Goal: Task Accomplishment & Management: Manage account settings

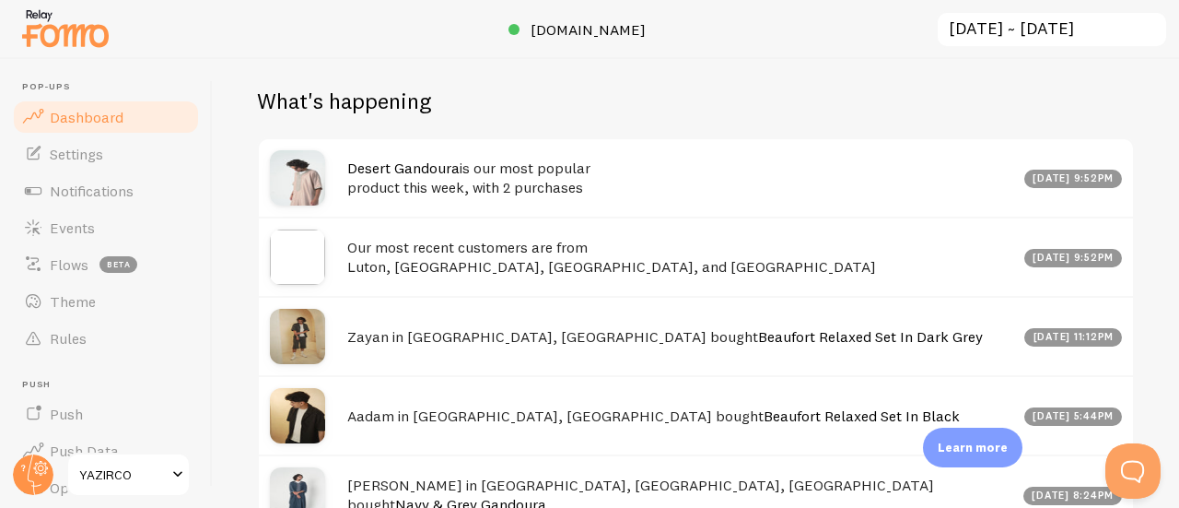
scroll to position [628, 0]
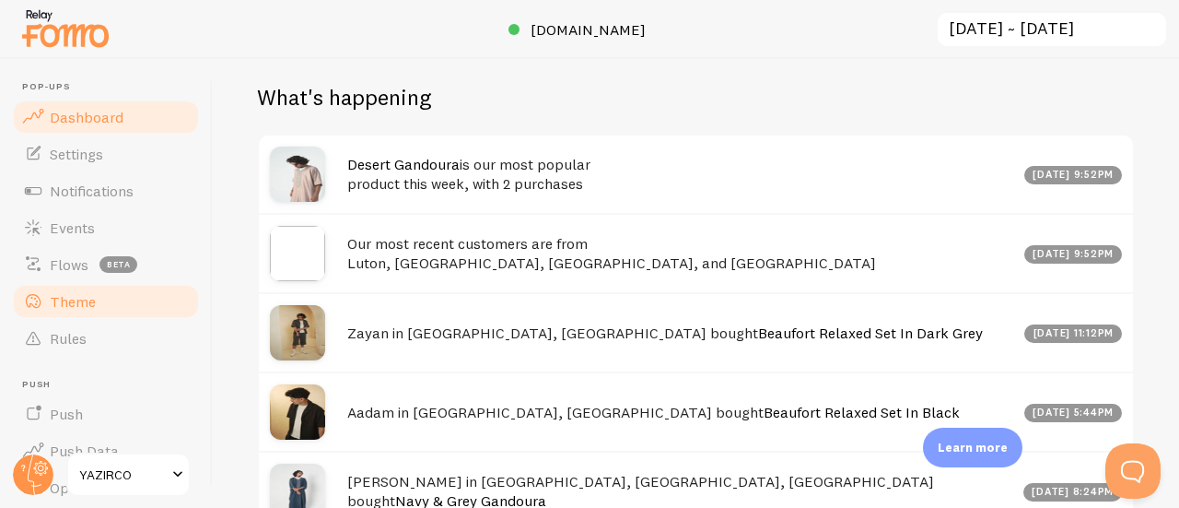
click at [95, 294] on link "Theme" at bounding box center [106, 301] width 190 height 37
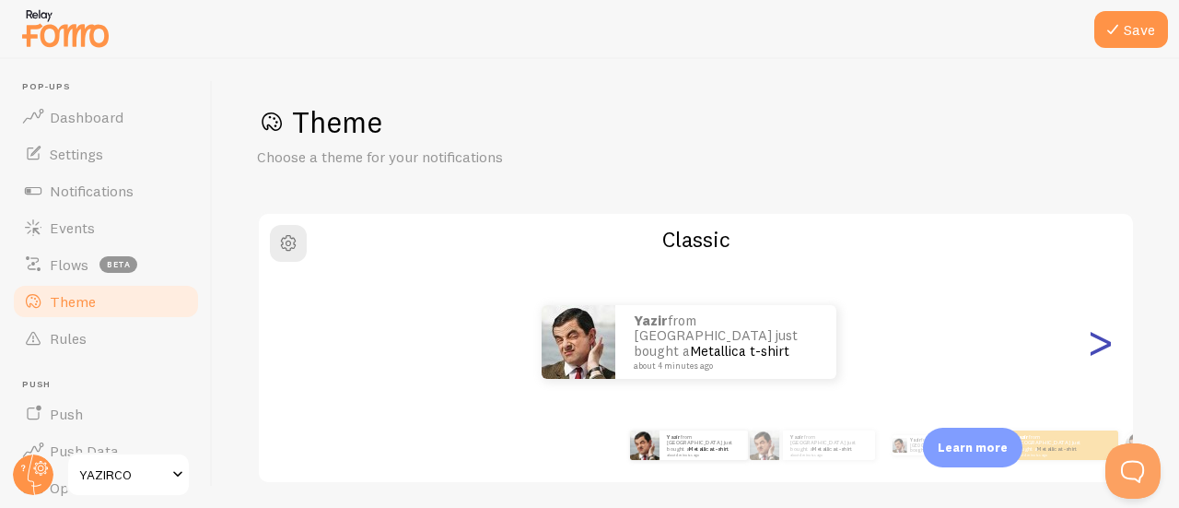
click at [1089, 340] on div ">" at bounding box center [1100, 341] width 22 height 133
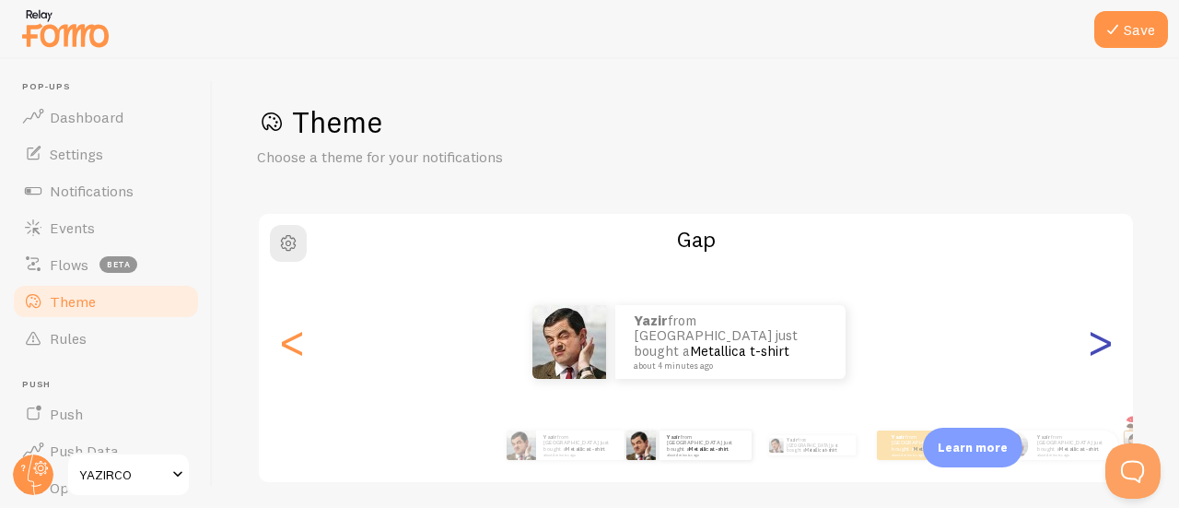
click at [1089, 344] on div ">" at bounding box center [1100, 341] width 22 height 133
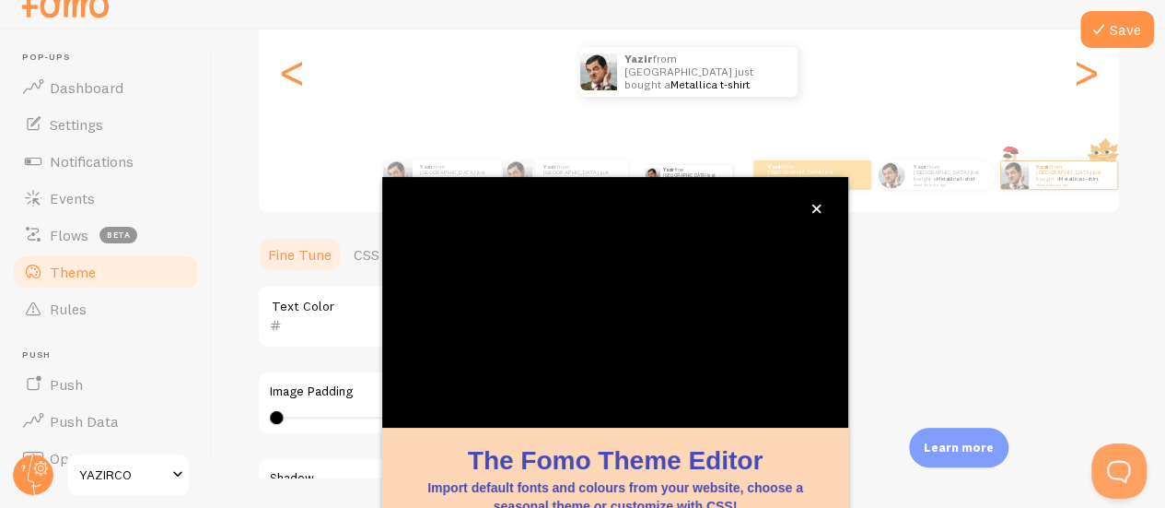
scroll to position [240, 0]
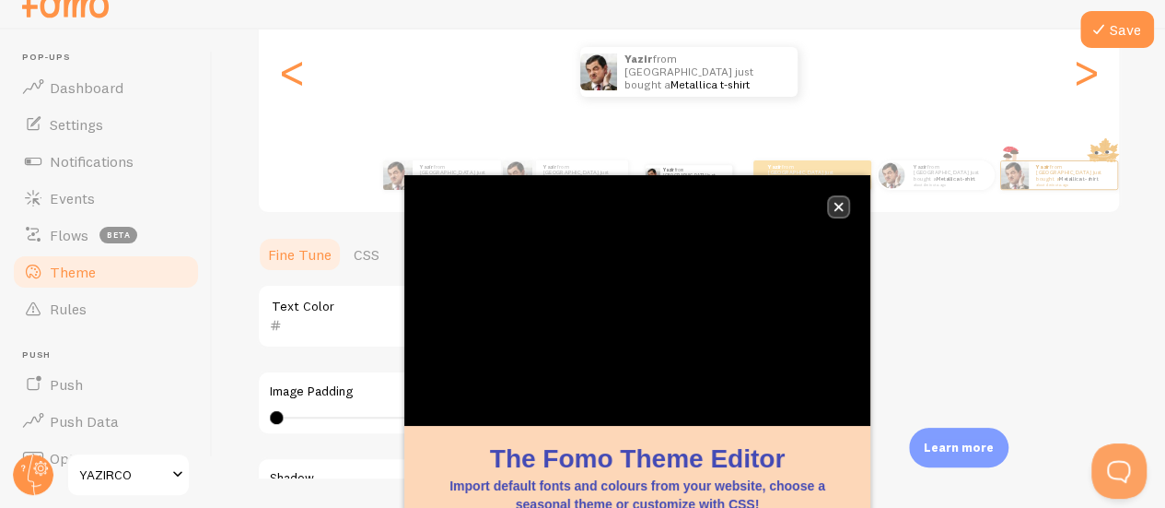
click at [836, 207] on icon "close," at bounding box center [839, 207] width 10 height 10
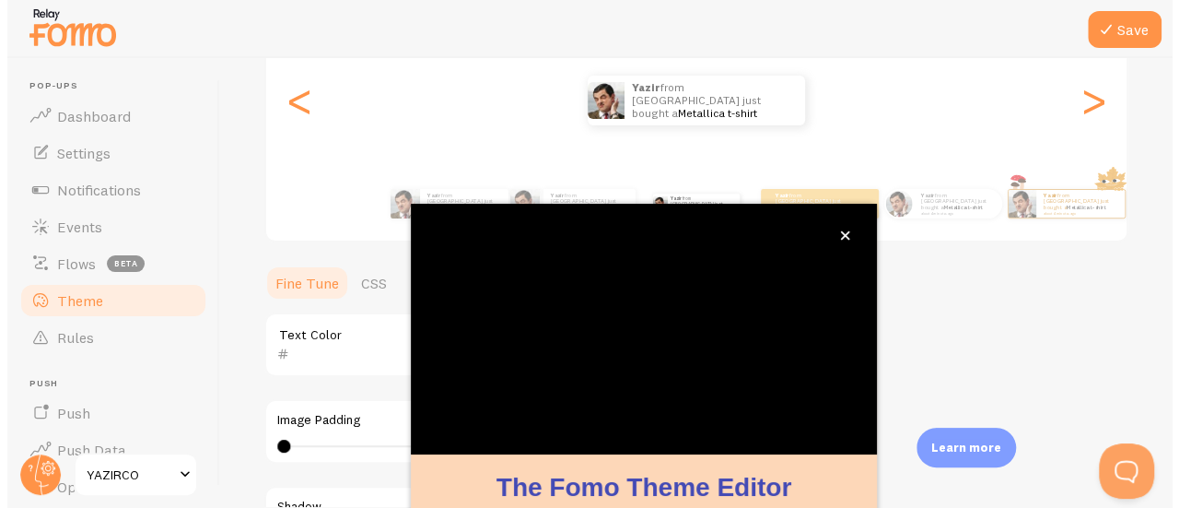
scroll to position [0, 0]
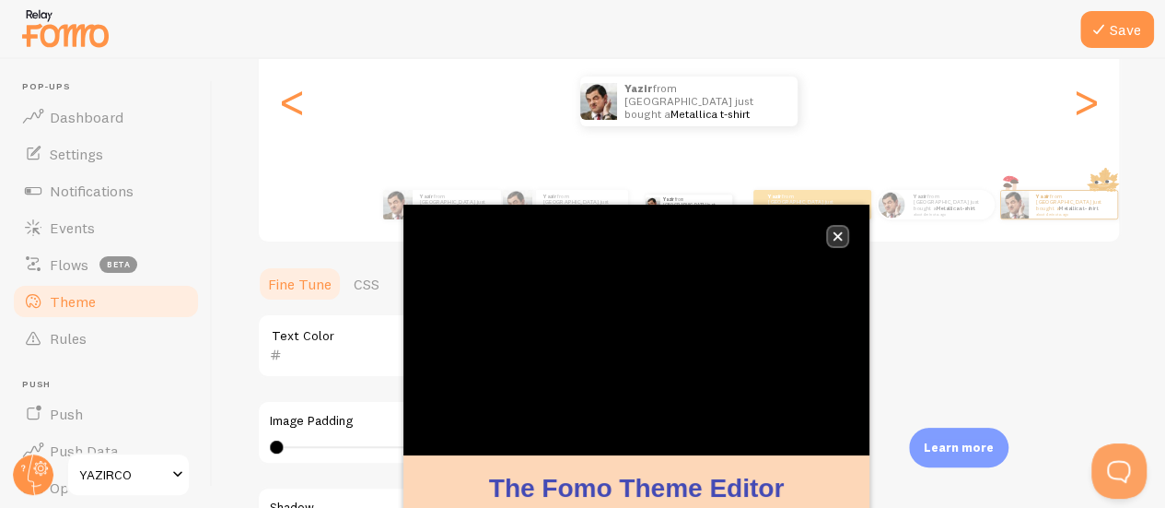
click at [837, 242] on button "close," at bounding box center [837, 236] width 19 height 19
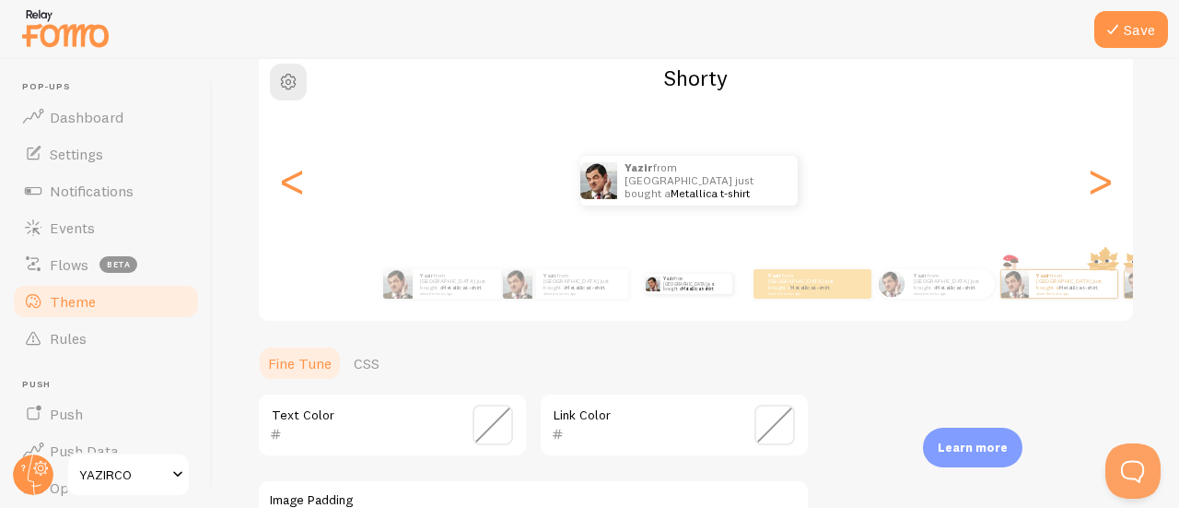
scroll to position [148, 0]
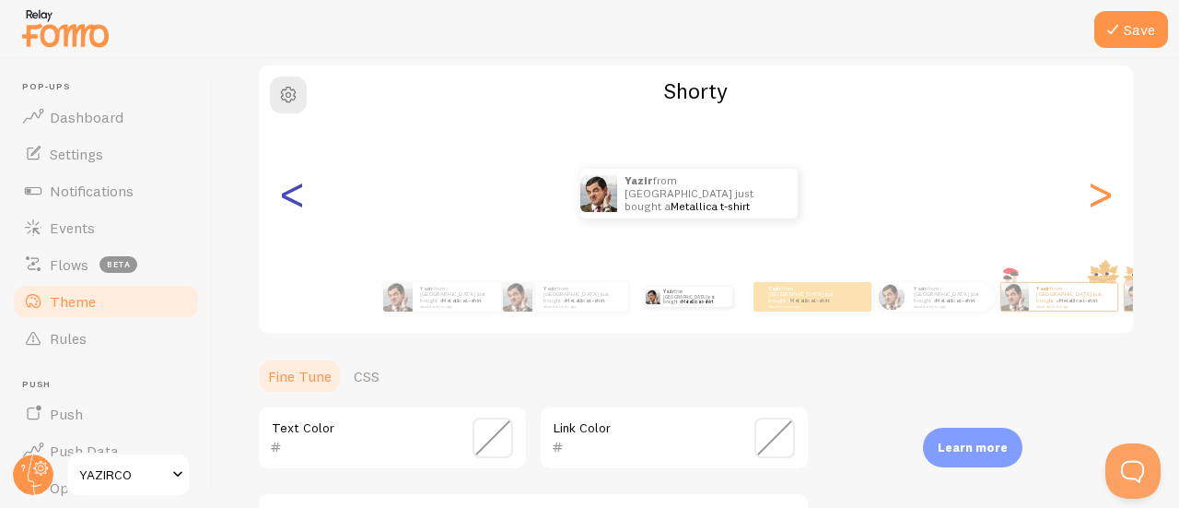
click at [291, 204] on div "<" at bounding box center [292, 193] width 22 height 133
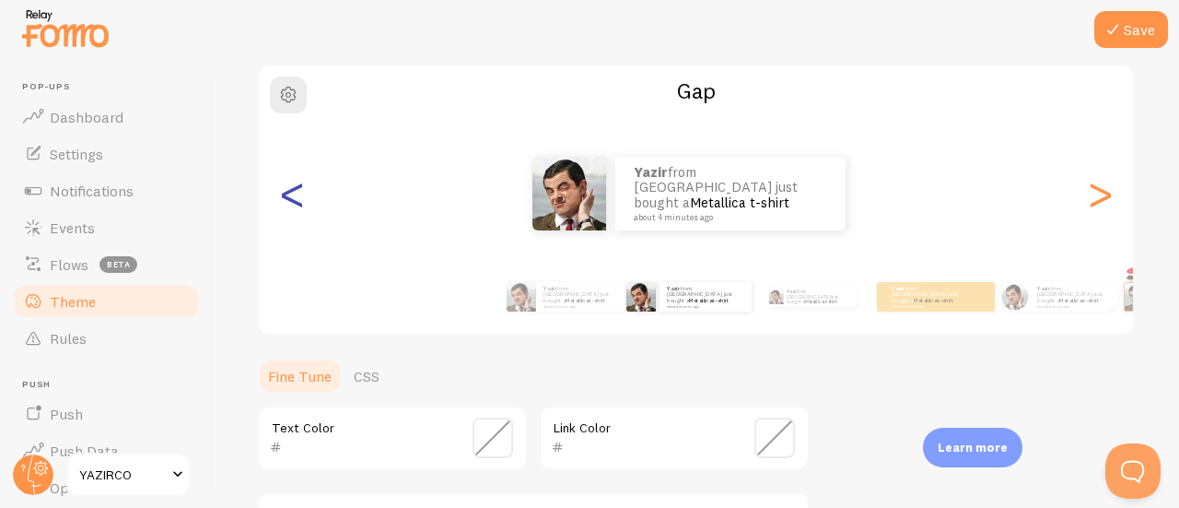
click at [294, 202] on div "<" at bounding box center [292, 193] width 22 height 133
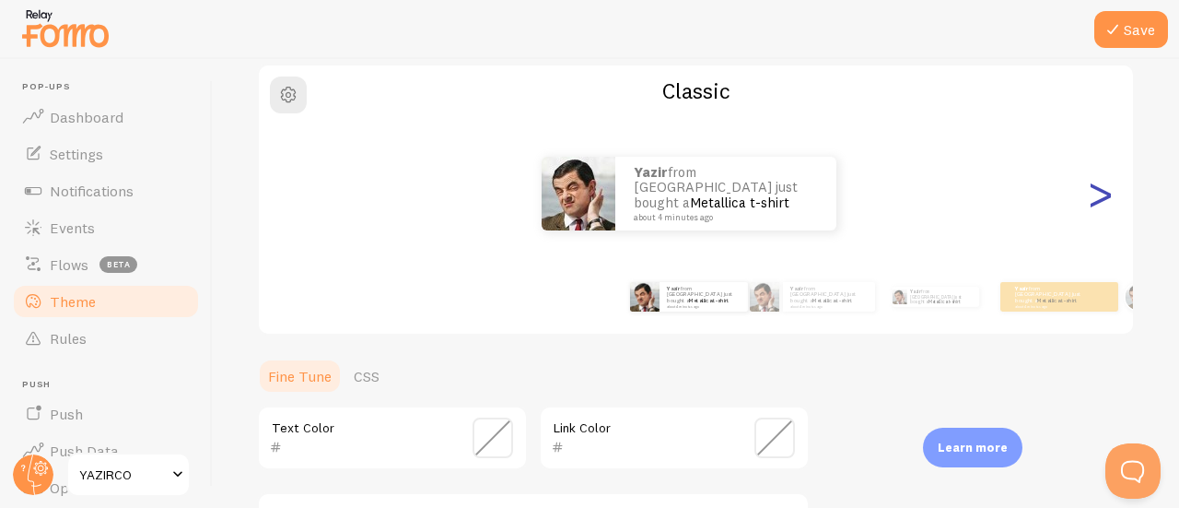
click at [1089, 199] on div ">" at bounding box center [1100, 193] width 22 height 133
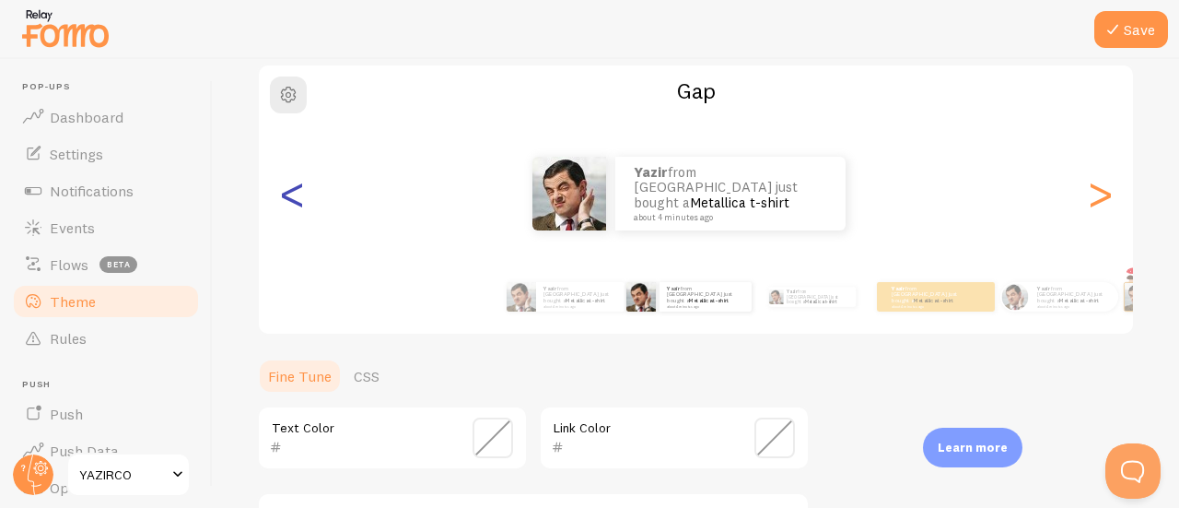
click at [293, 203] on div "<" at bounding box center [292, 193] width 22 height 133
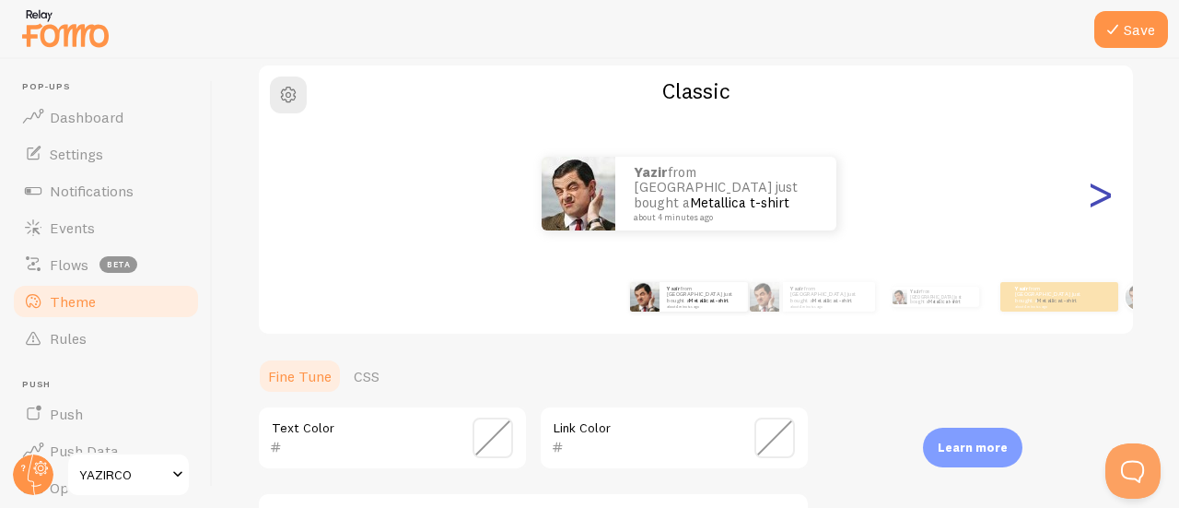
click at [1089, 196] on div ">" at bounding box center [1100, 193] width 22 height 133
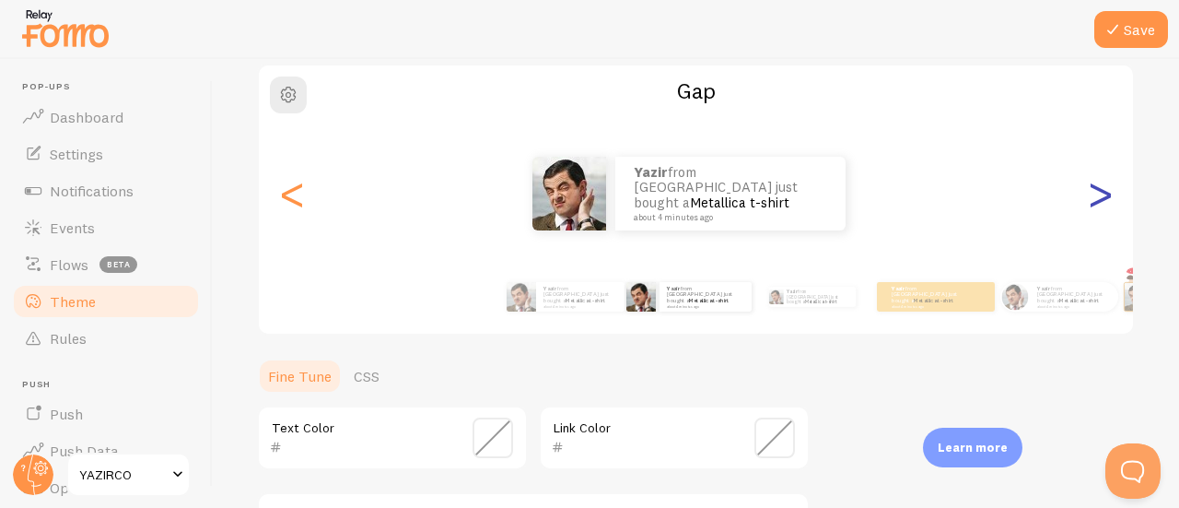
click at [1089, 198] on div ">" at bounding box center [1100, 193] width 22 height 133
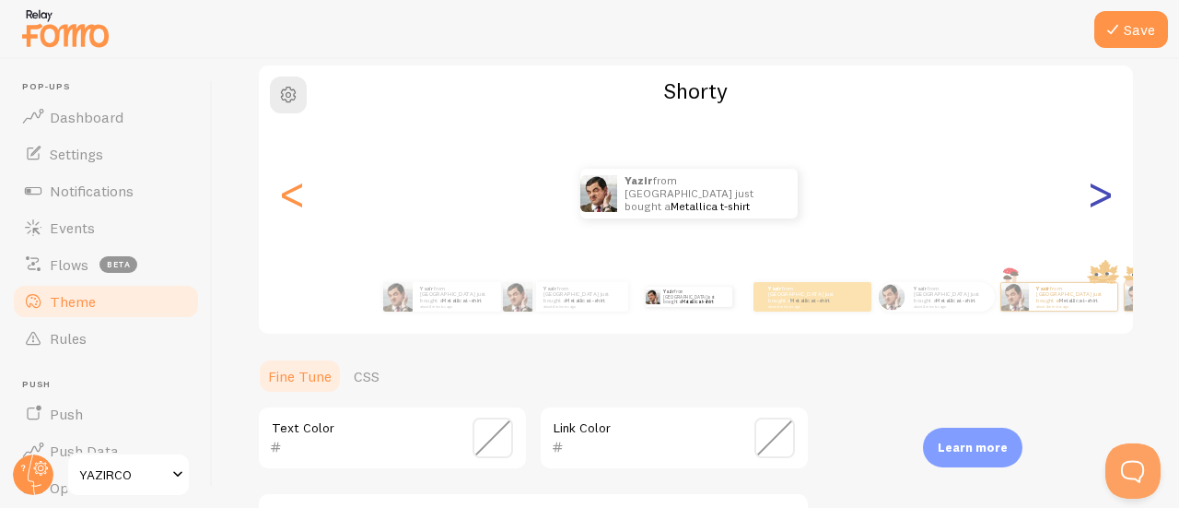
click at [1089, 198] on div ">" at bounding box center [1100, 193] width 22 height 133
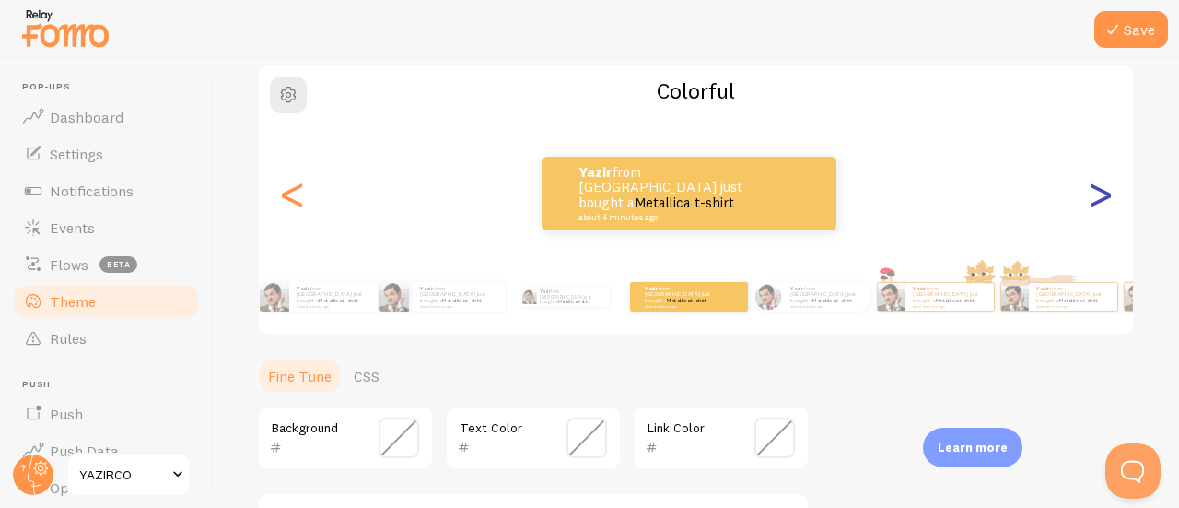
click at [1089, 198] on div ">" at bounding box center [1100, 193] width 22 height 133
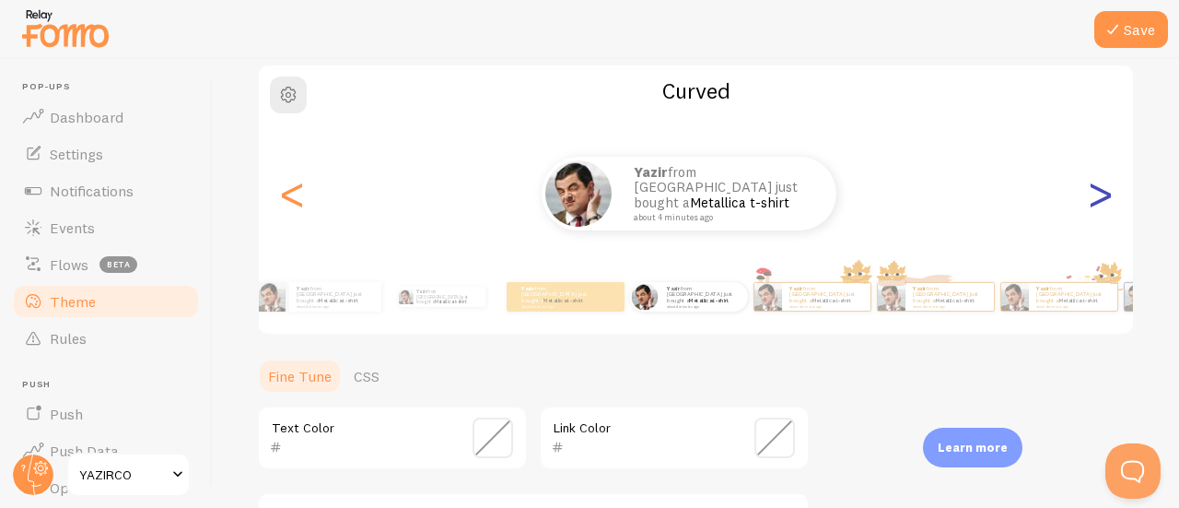
click at [1089, 198] on div ">" at bounding box center [1100, 193] width 22 height 133
type input "0"
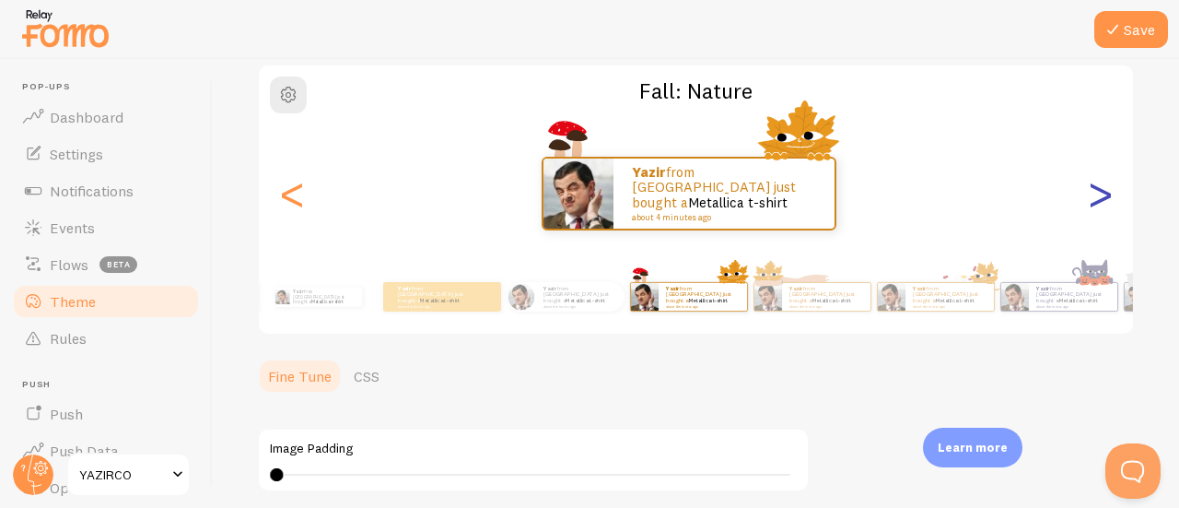
click at [1089, 198] on div ">" at bounding box center [1100, 193] width 22 height 133
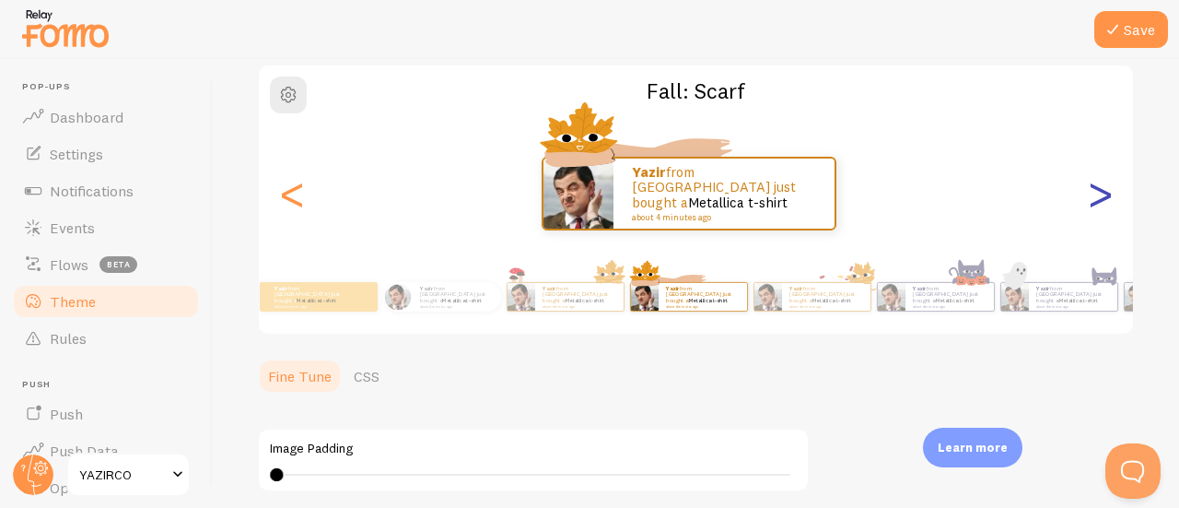
click at [1089, 198] on div ">" at bounding box center [1100, 193] width 22 height 133
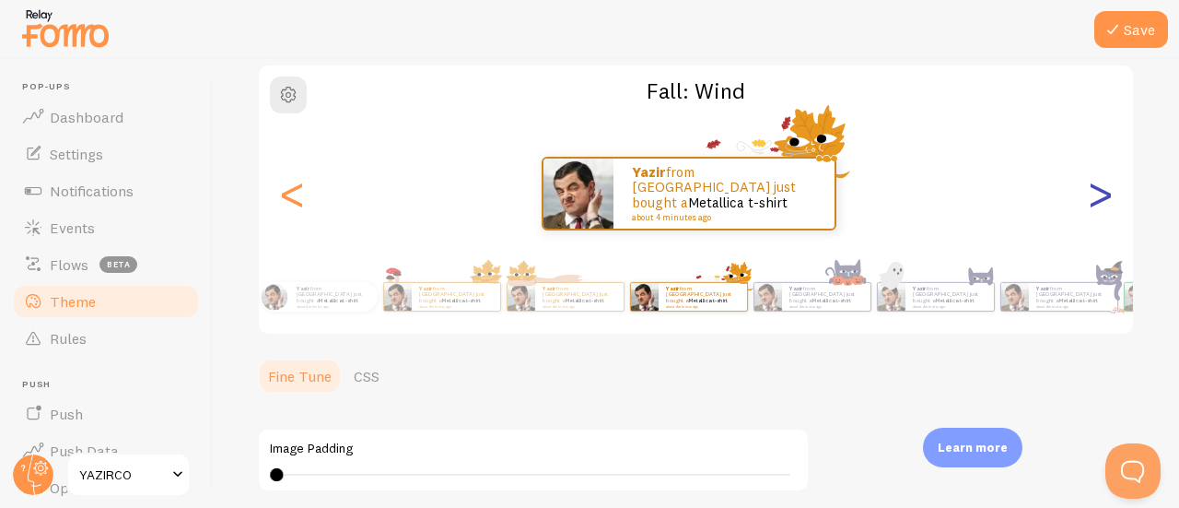
click at [1089, 198] on div ">" at bounding box center [1100, 193] width 22 height 133
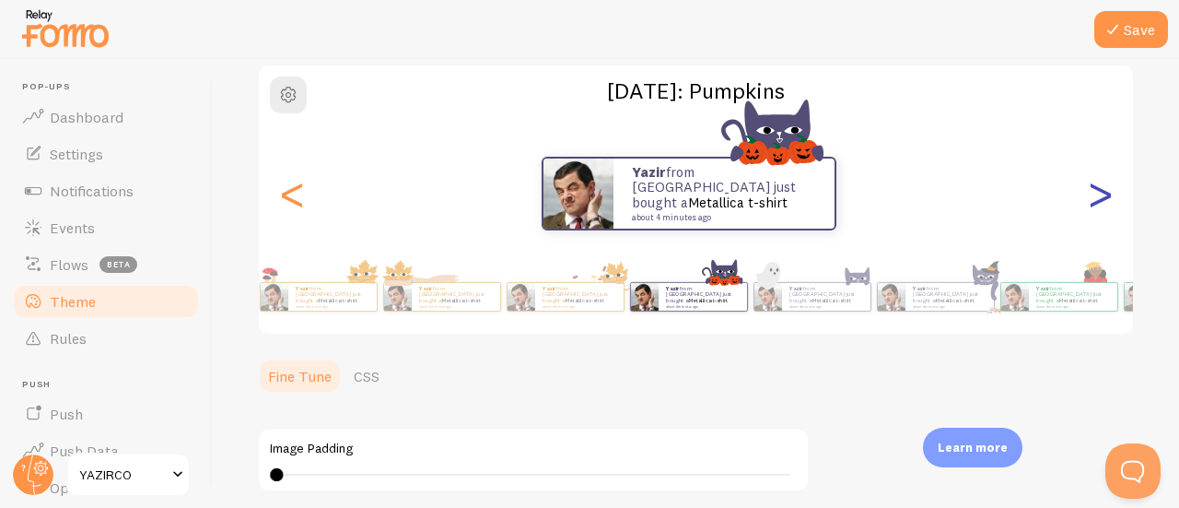
click at [1089, 198] on div ">" at bounding box center [1100, 193] width 22 height 133
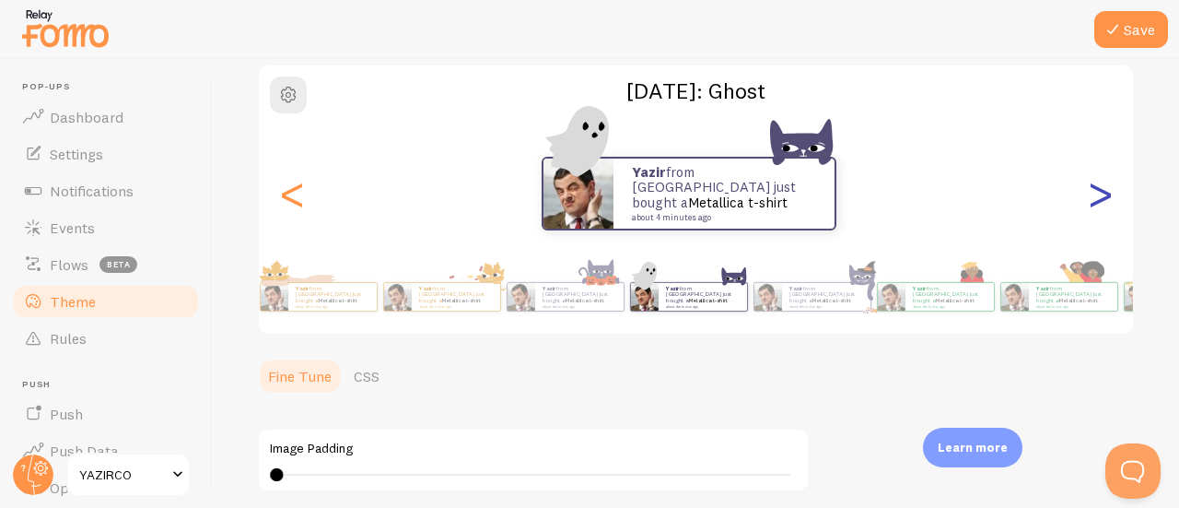
click at [1089, 198] on div ">" at bounding box center [1100, 193] width 22 height 133
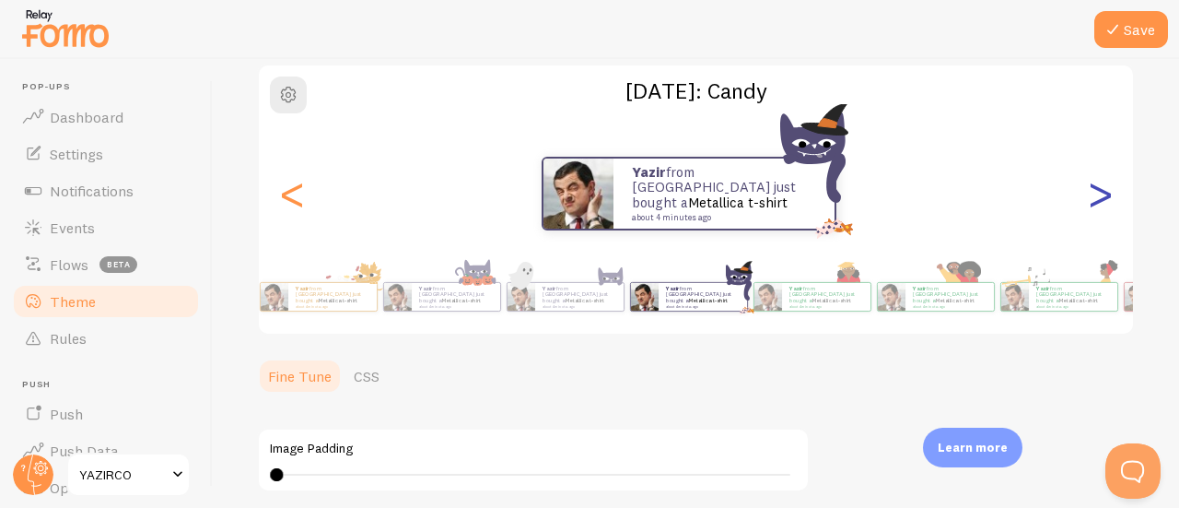
click at [1089, 198] on div ">" at bounding box center [1100, 193] width 22 height 133
click at [1089, 196] on div ">" at bounding box center [1100, 193] width 22 height 133
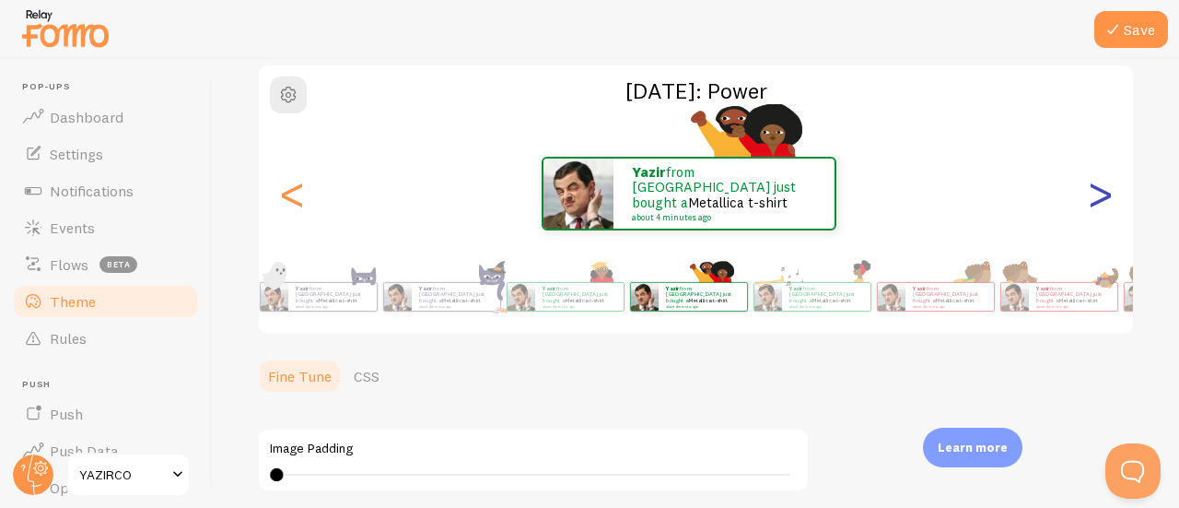
click at [1089, 205] on div ">" at bounding box center [1100, 193] width 22 height 133
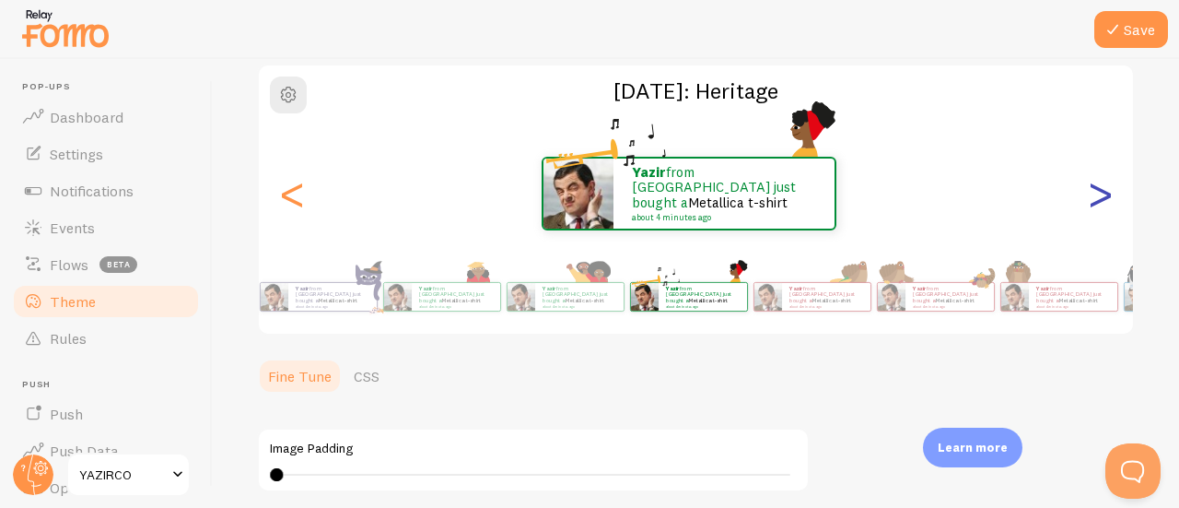
click at [1089, 206] on div ">" at bounding box center [1100, 193] width 22 height 133
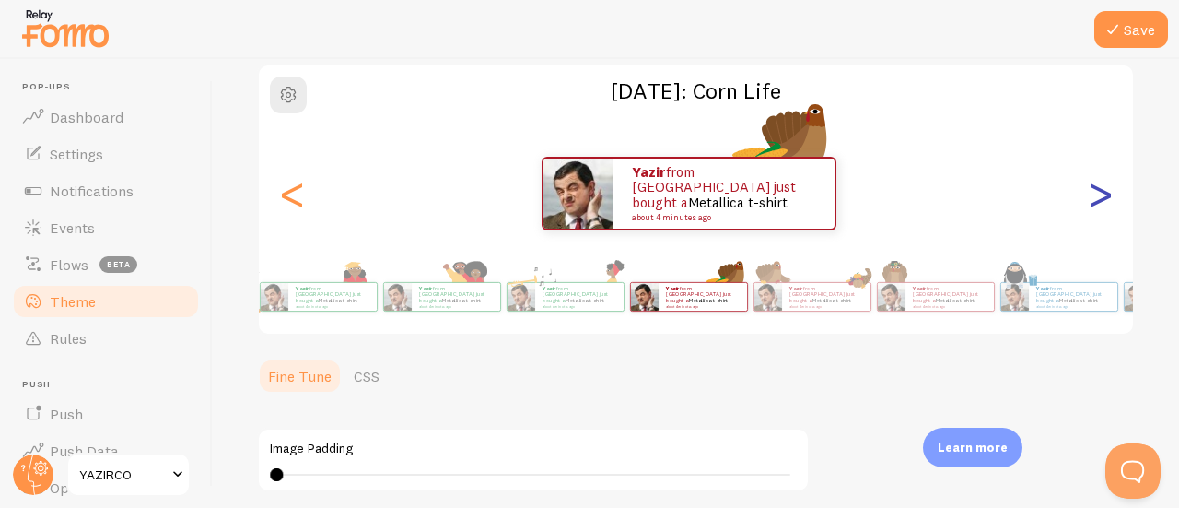
click at [1089, 206] on div ">" at bounding box center [1100, 193] width 22 height 133
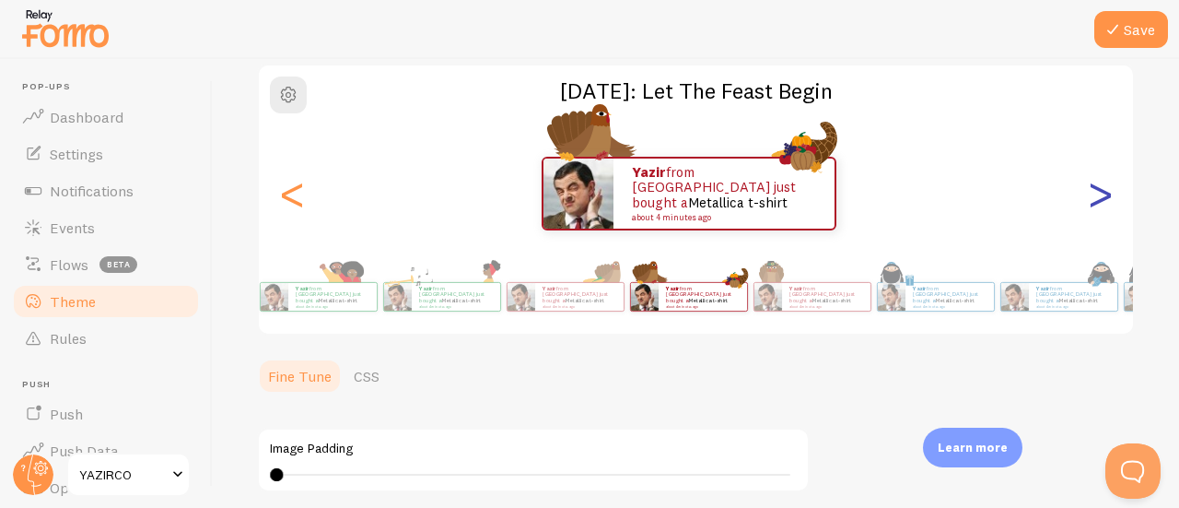
click at [1089, 206] on div ">" at bounding box center [1100, 193] width 22 height 133
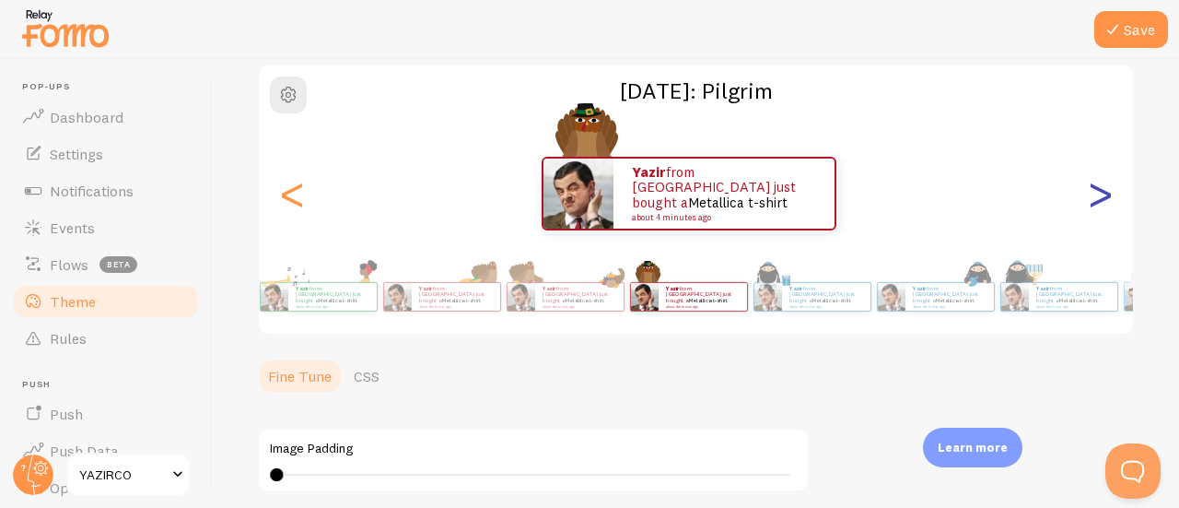
click at [1089, 206] on div ">" at bounding box center [1100, 193] width 22 height 133
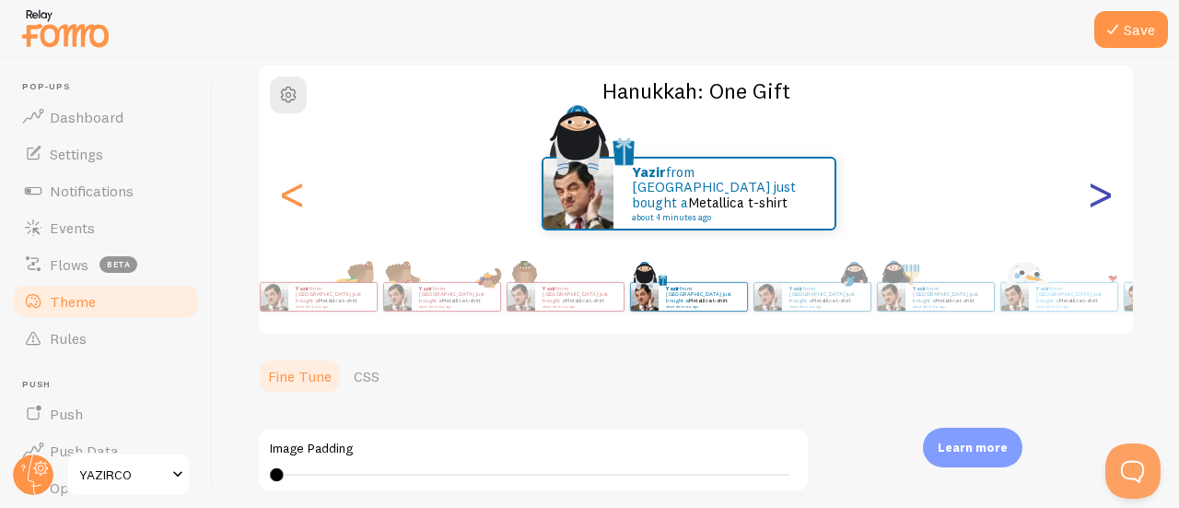
click at [1089, 206] on div ">" at bounding box center [1100, 193] width 22 height 133
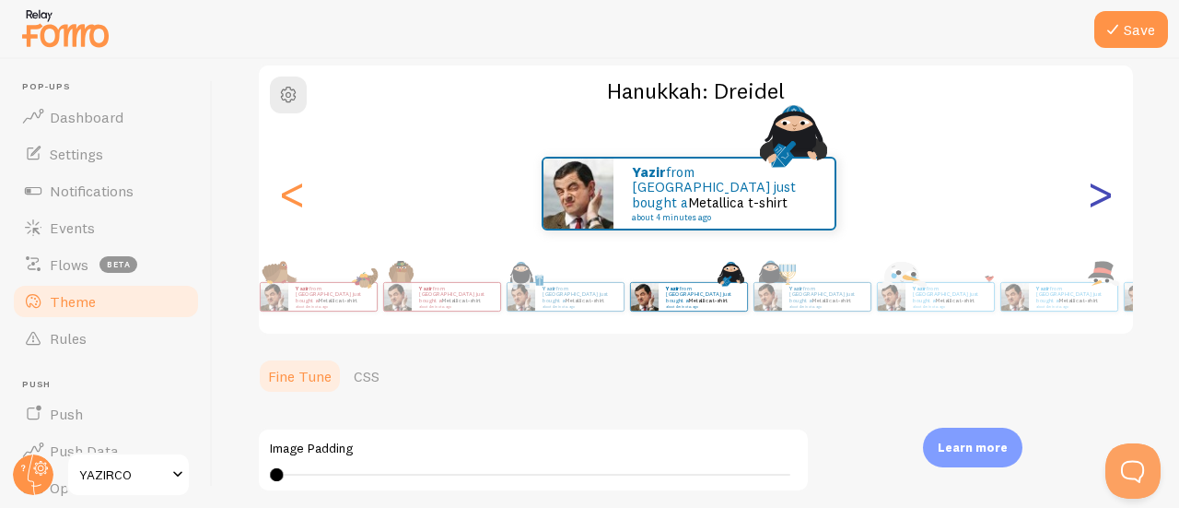
click at [1089, 206] on div ">" at bounding box center [1100, 193] width 22 height 133
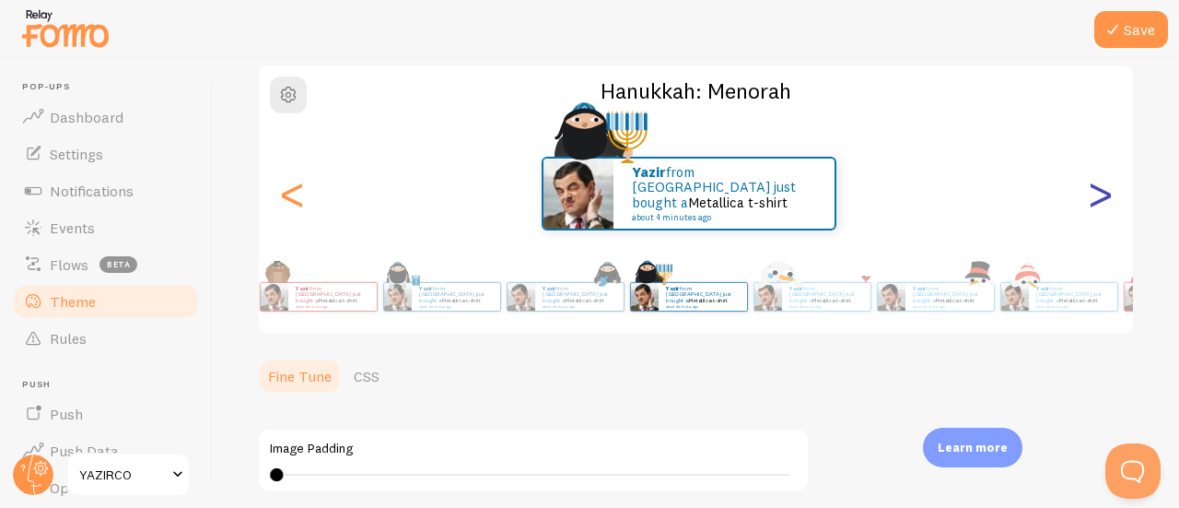
click at [1089, 204] on div ">" at bounding box center [1100, 193] width 22 height 133
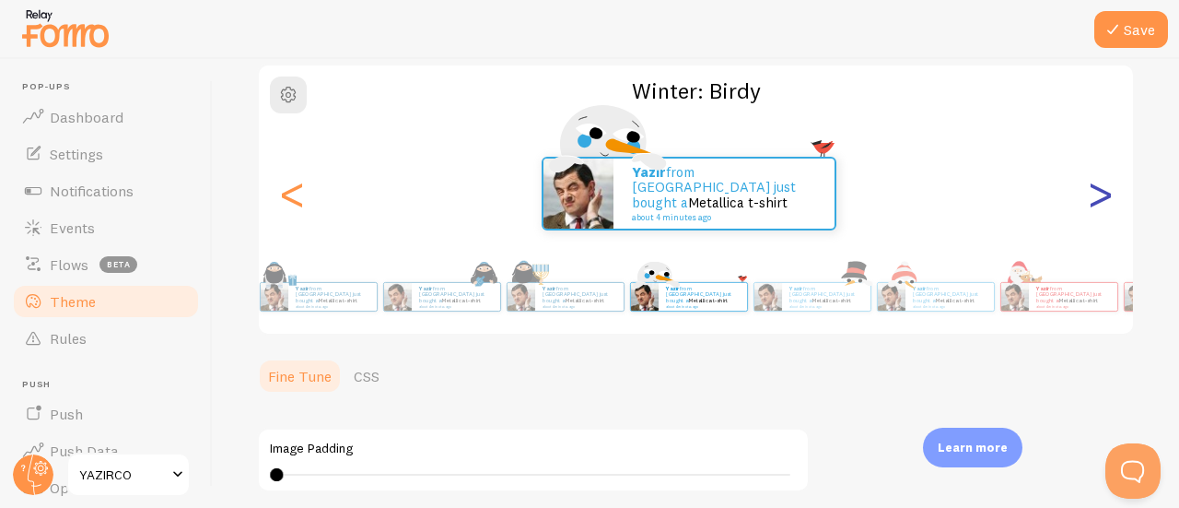
click at [1089, 212] on div ">" at bounding box center [1100, 193] width 22 height 133
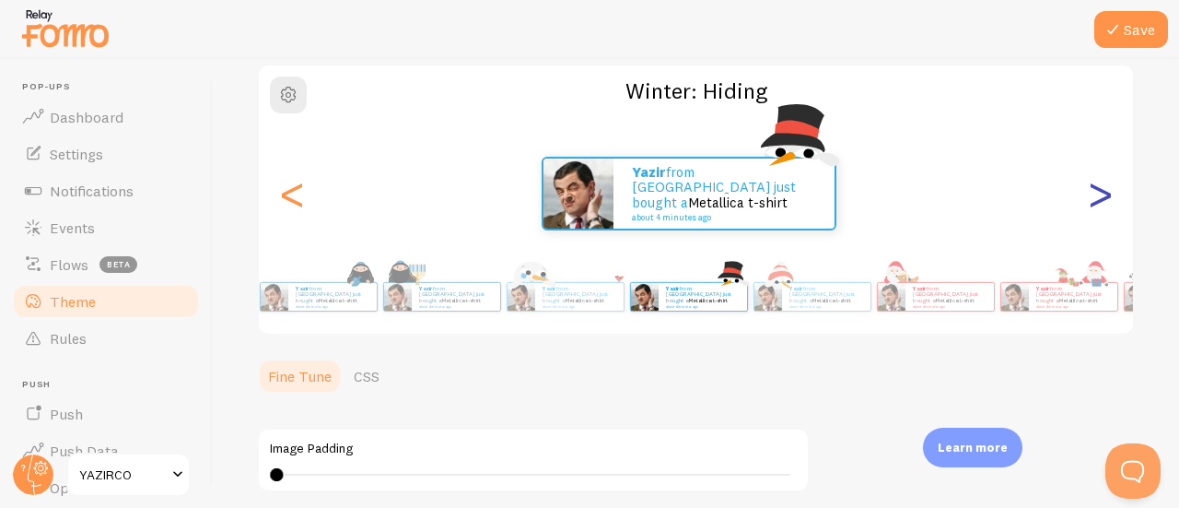
click at [1089, 212] on div ">" at bounding box center [1100, 193] width 22 height 133
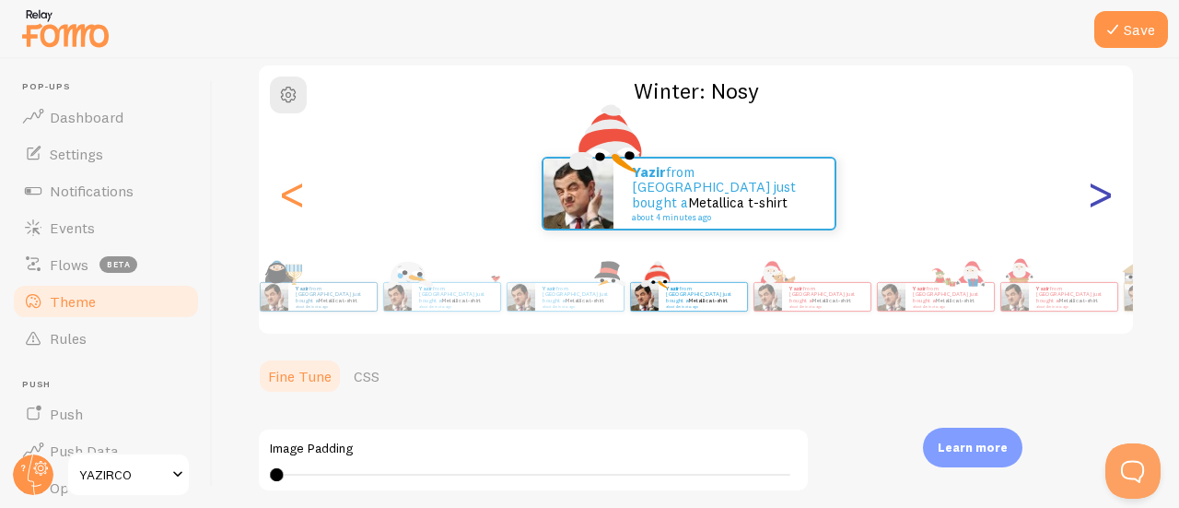
click at [1089, 212] on div ">" at bounding box center [1100, 193] width 22 height 133
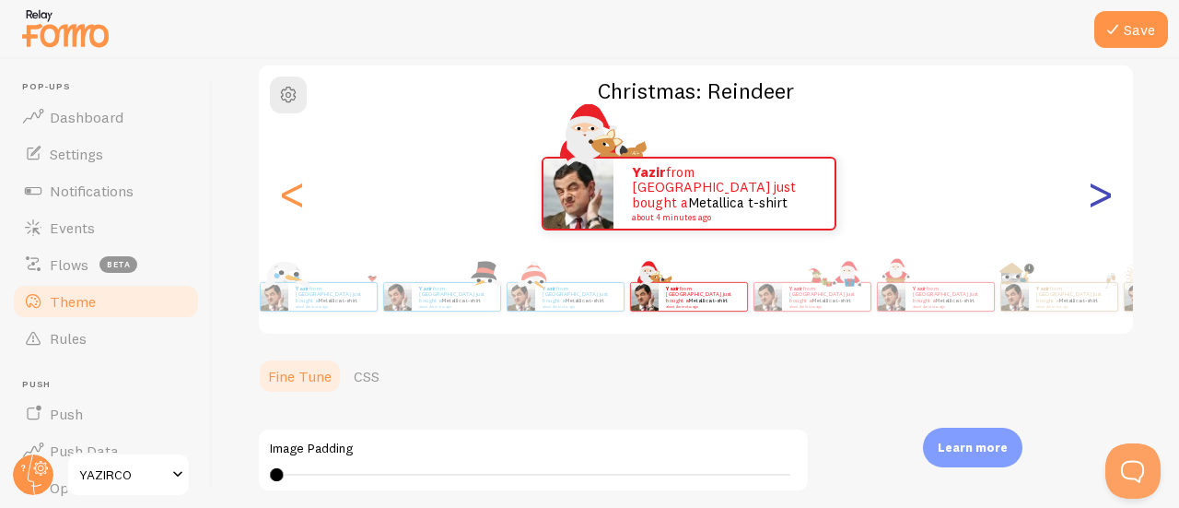
click at [1089, 212] on div ">" at bounding box center [1100, 193] width 22 height 133
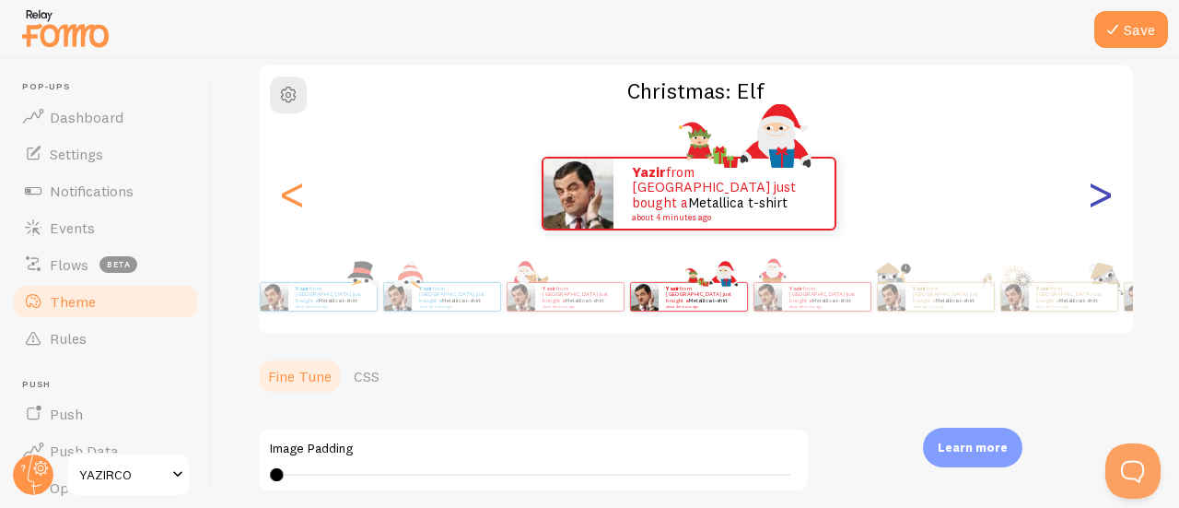
click at [1089, 212] on div ">" at bounding box center [1100, 193] width 22 height 133
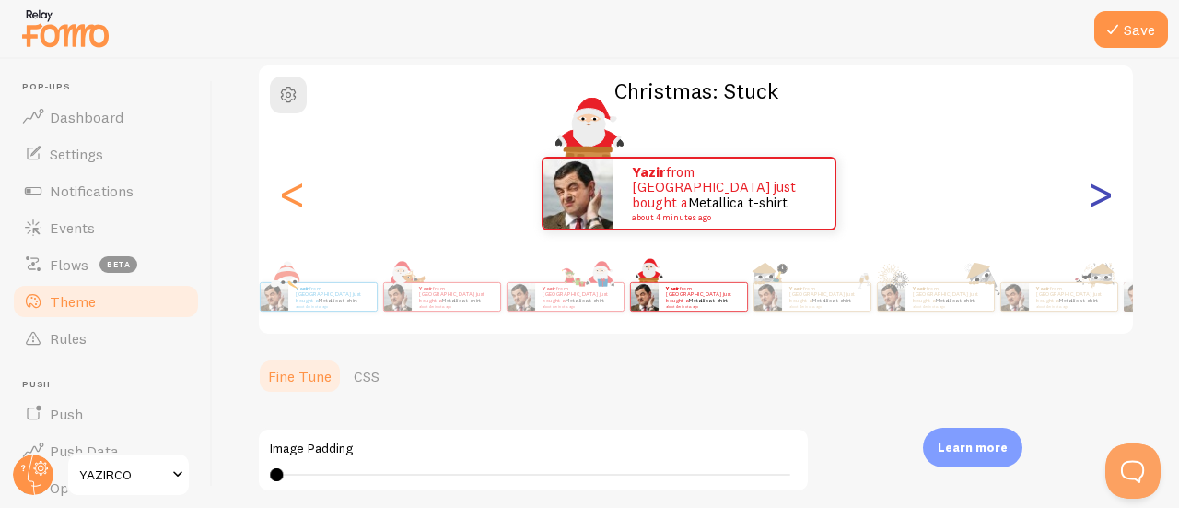
click at [1089, 212] on div ">" at bounding box center [1100, 193] width 22 height 133
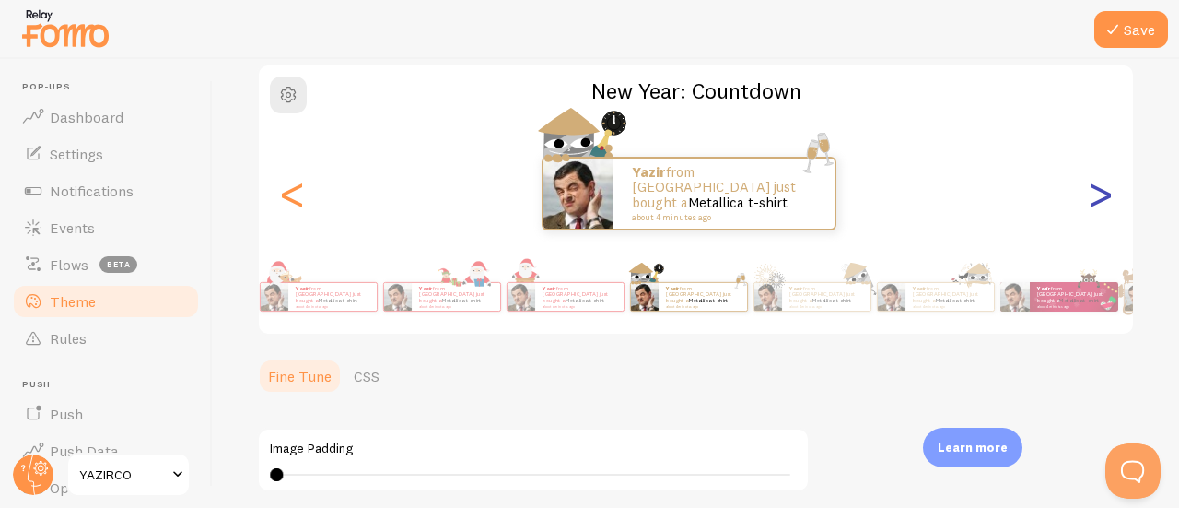
click at [1089, 212] on div ">" at bounding box center [1100, 193] width 22 height 133
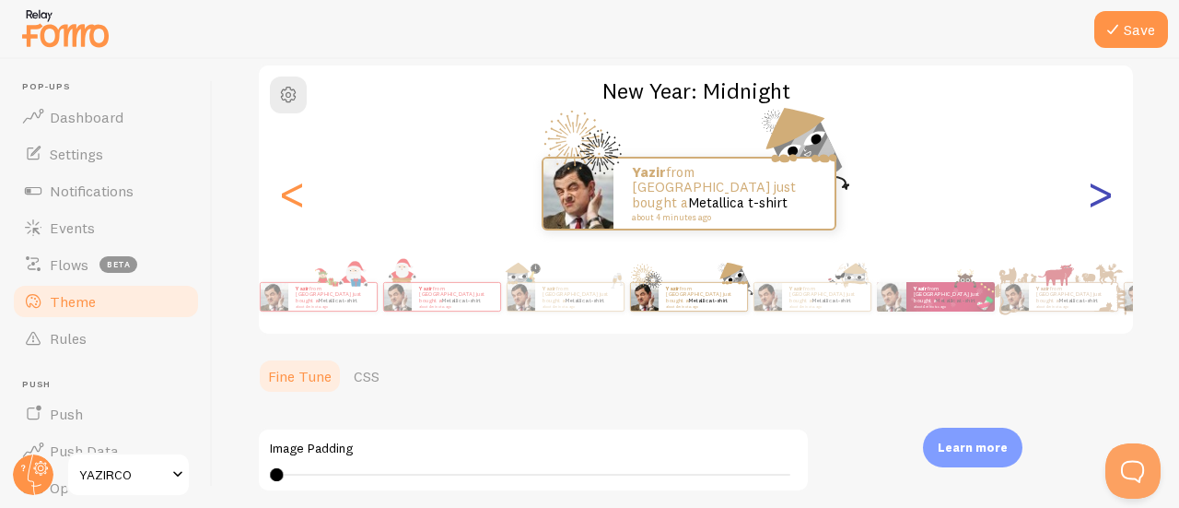
click at [1089, 212] on div ">" at bounding box center [1100, 193] width 22 height 133
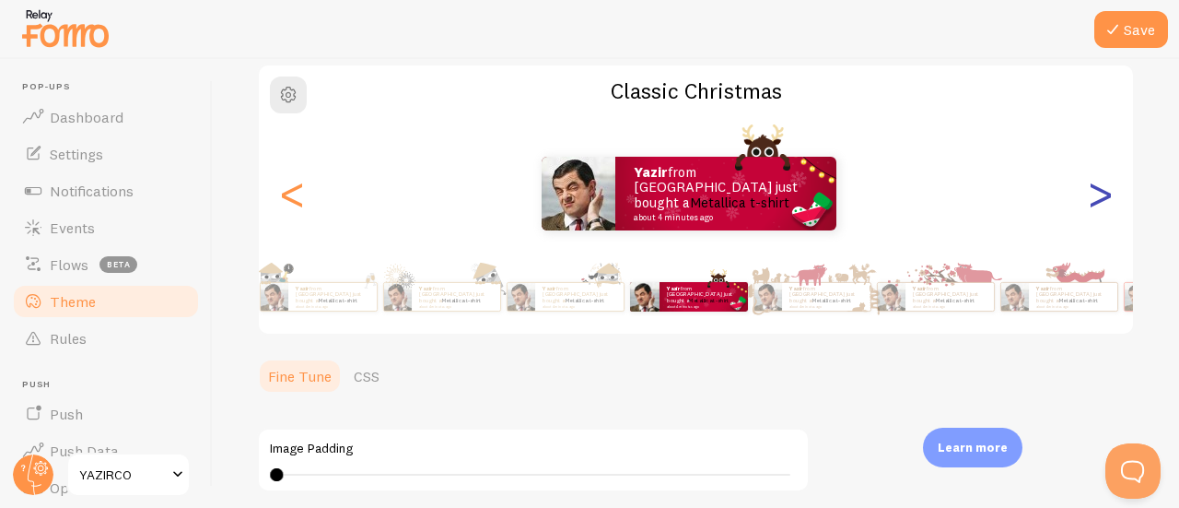
click at [1089, 212] on div ">" at bounding box center [1100, 193] width 22 height 133
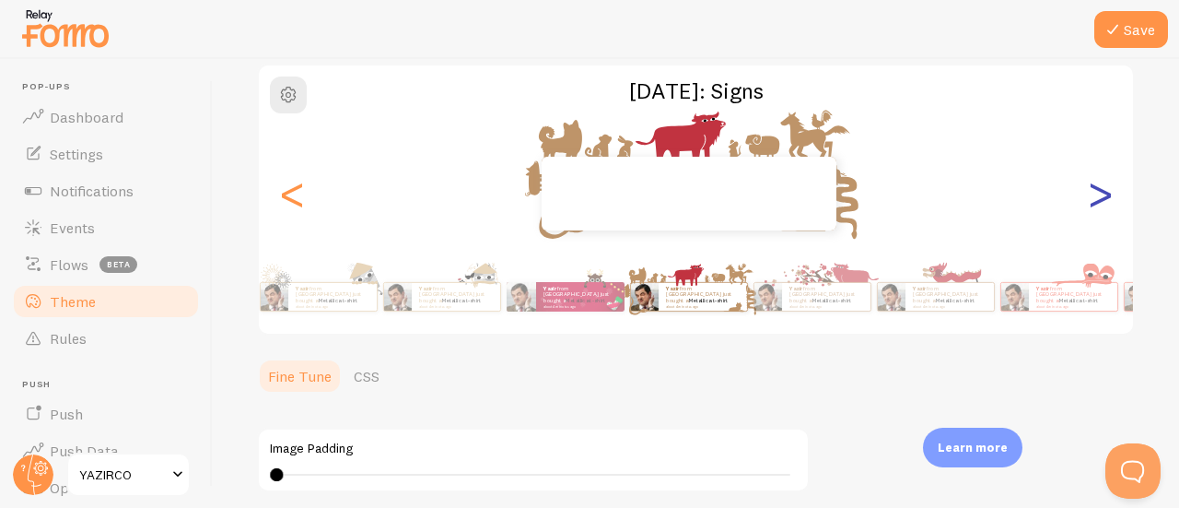
click at [1089, 212] on div ">" at bounding box center [1100, 193] width 22 height 133
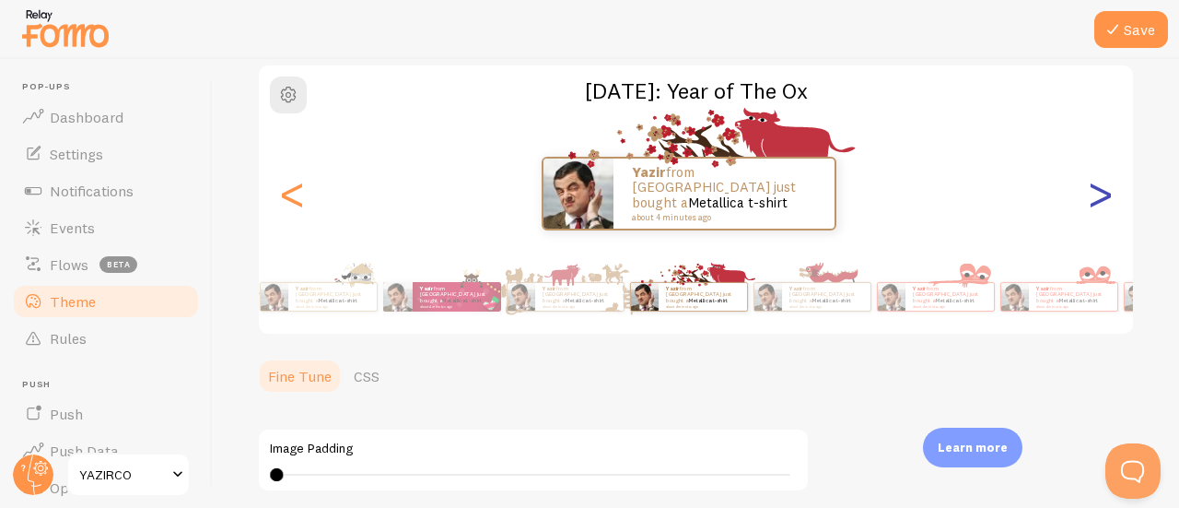
click at [1089, 212] on div ">" at bounding box center [1100, 193] width 22 height 133
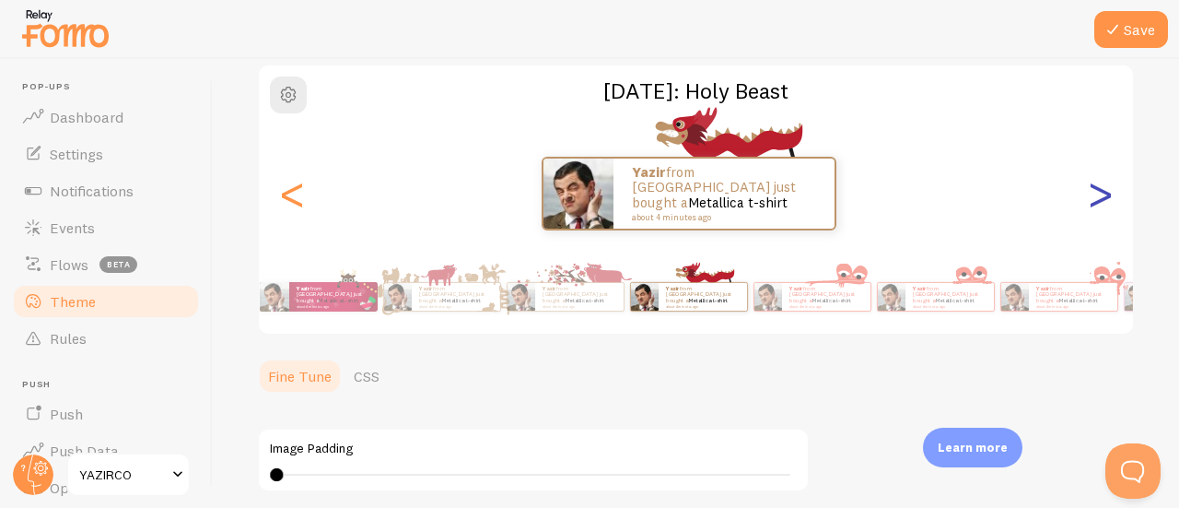
click at [1089, 212] on div ">" at bounding box center [1100, 193] width 22 height 133
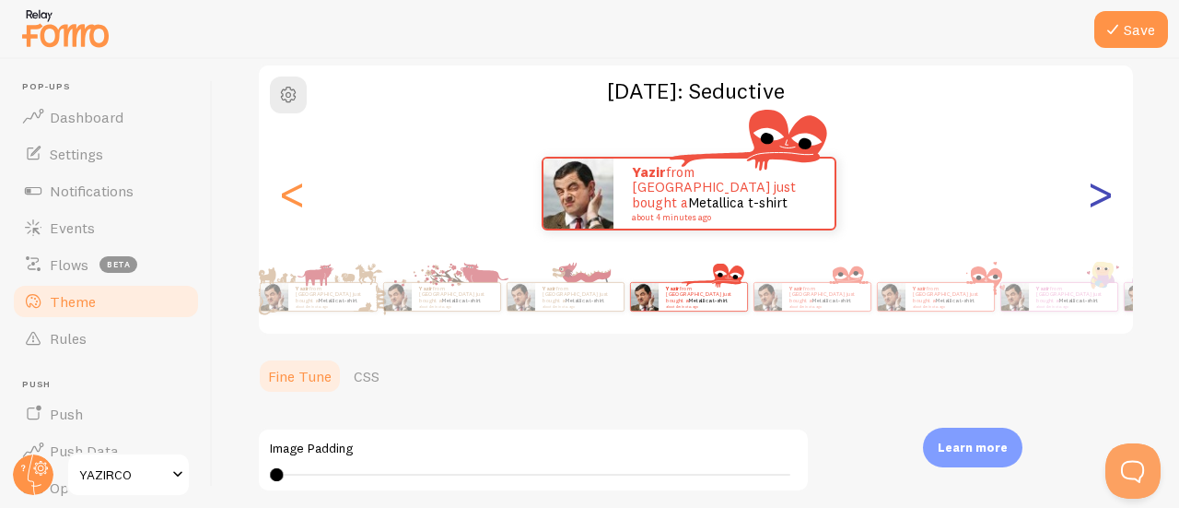
click at [1089, 212] on div ">" at bounding box center [1100, 193] width 22 height 133
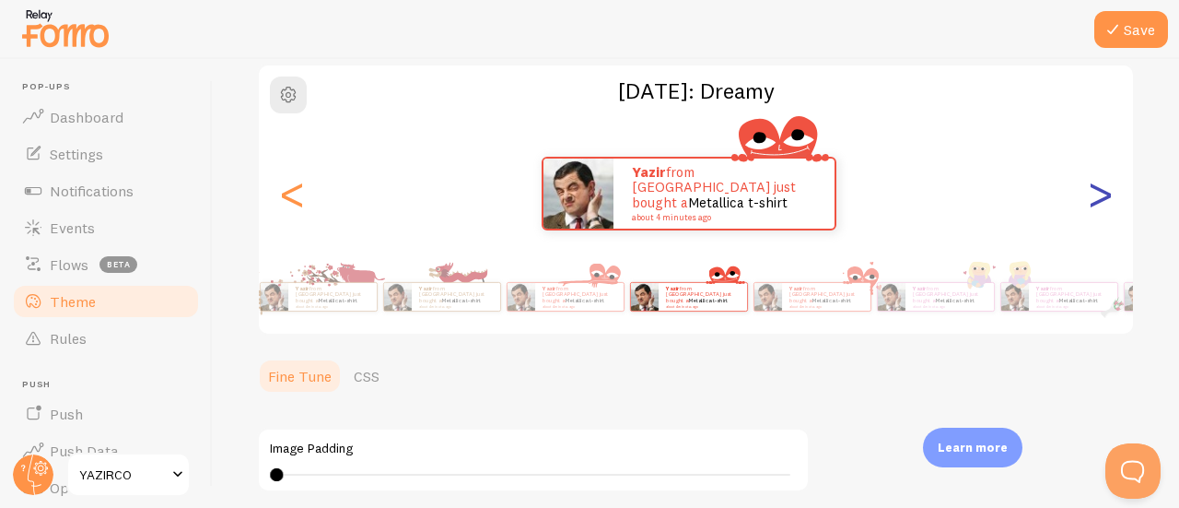
click at [1089, 212] on div ">" at bounding box center [1100, 193] width 22 height 133
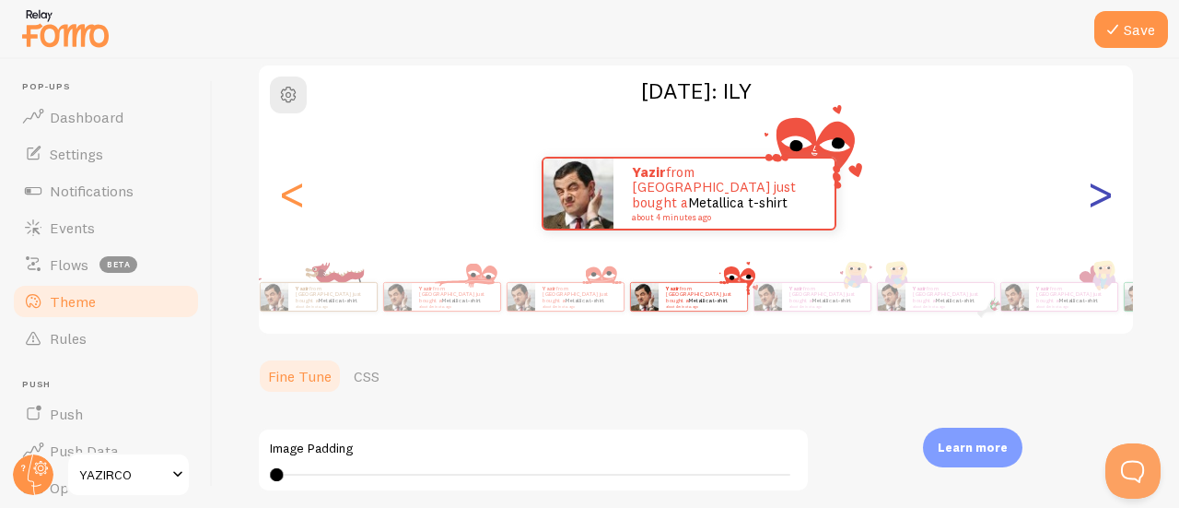
click at [1089, 212] on div ">" at bounding box center [1100, 193] width 22 height 133
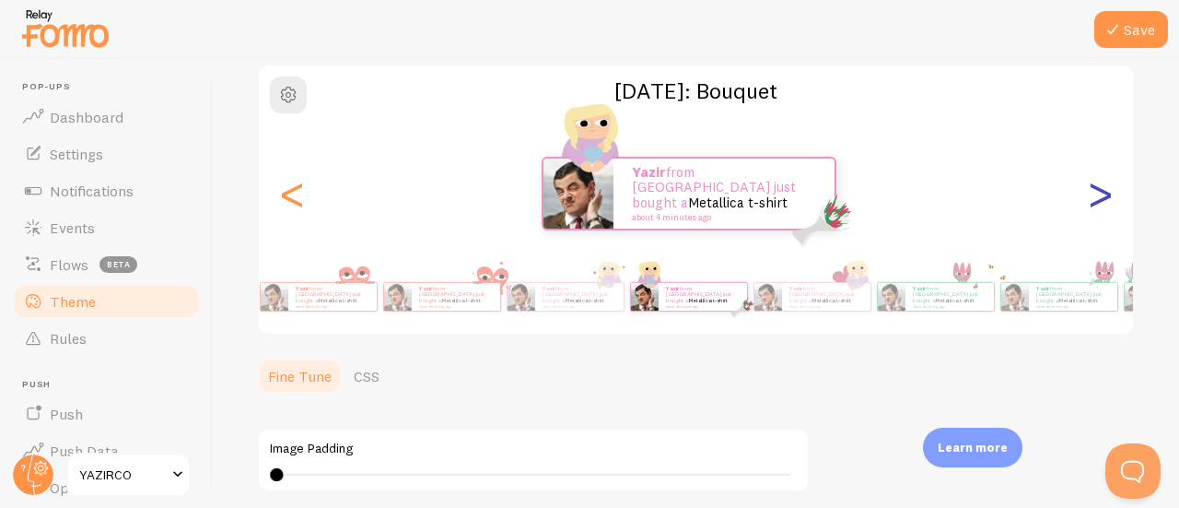
click at [1089, 212] on div ">" at bounding box center [1100, 193] width 22 height 133
click at [1089, 191] on div ">" at bounding box center [1100, 193] width 22 height 133
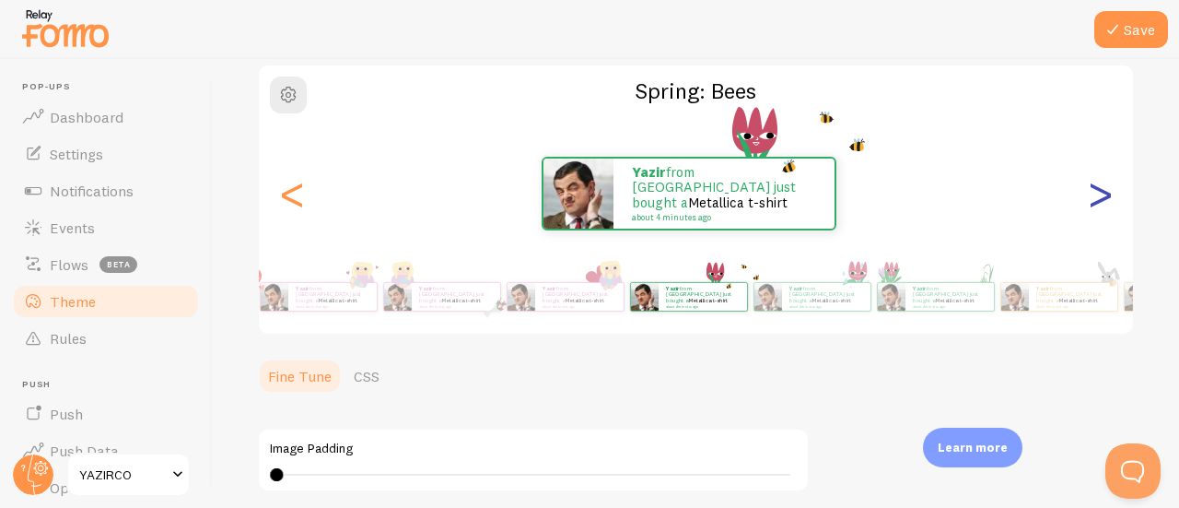
click at [1089, 191] on div ">" at bounding box center [1100, 193] width 22 height 133
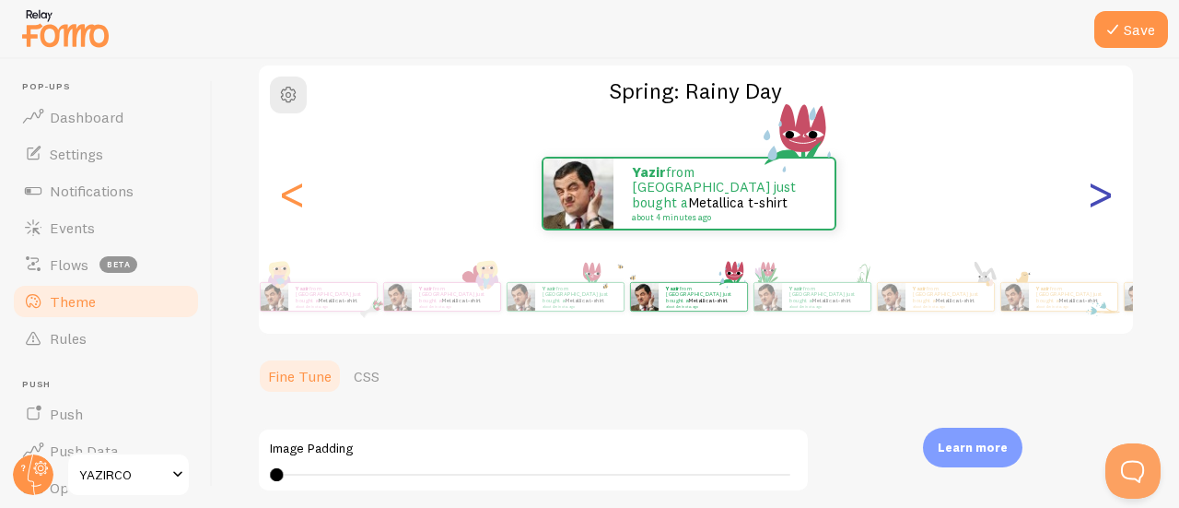
click at [1089, 192] on div ">" at bounding box center [1100, 193] width 22 height 133
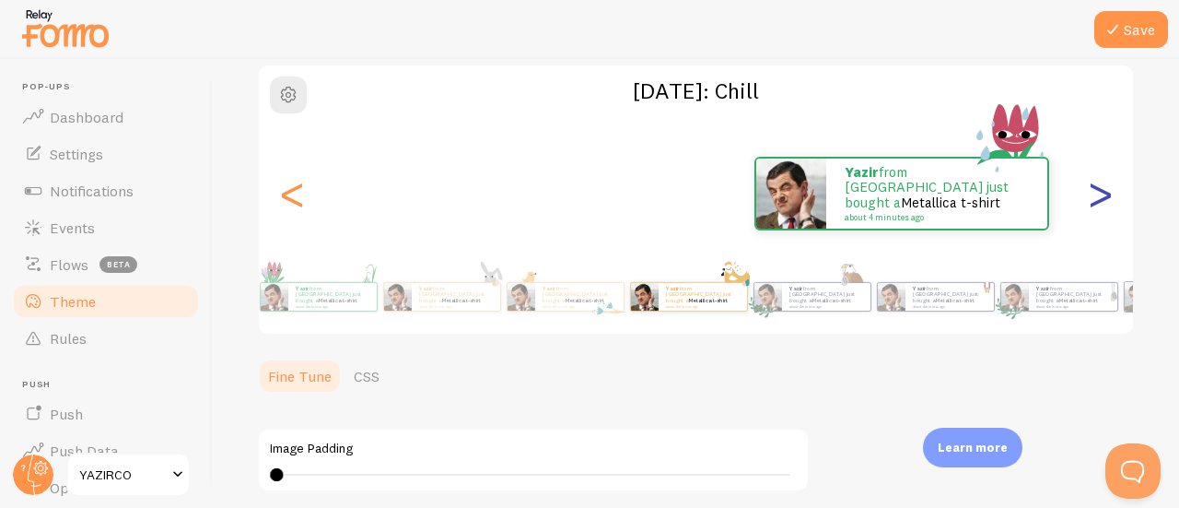
click at [1089, 193] on div ">" at bounding box center [1100, 193] width 22 height 133
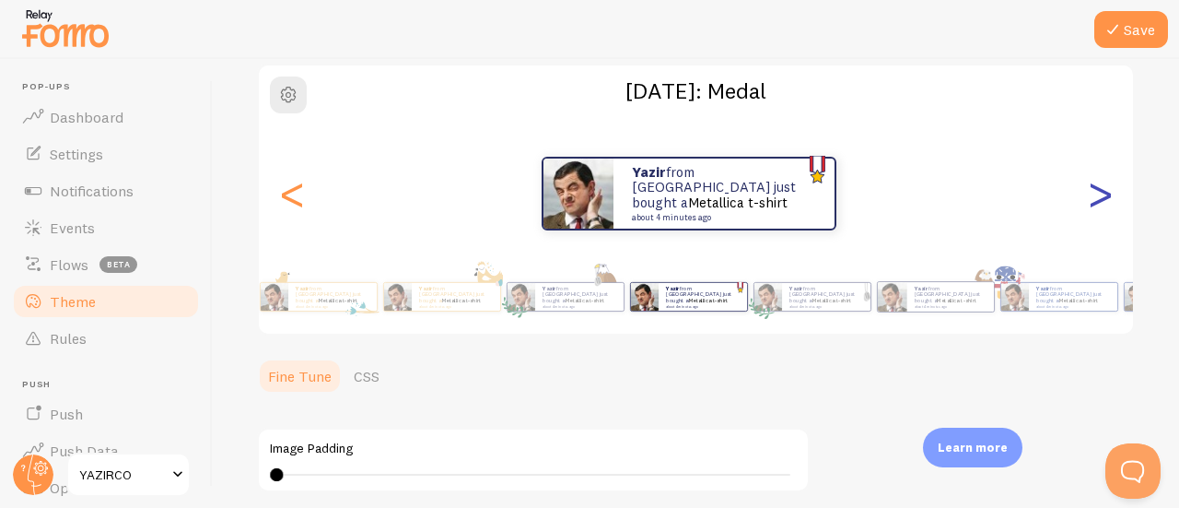
click at [1089, 193] on div ">" at bounding box center [1100, 193] width 22 height 133
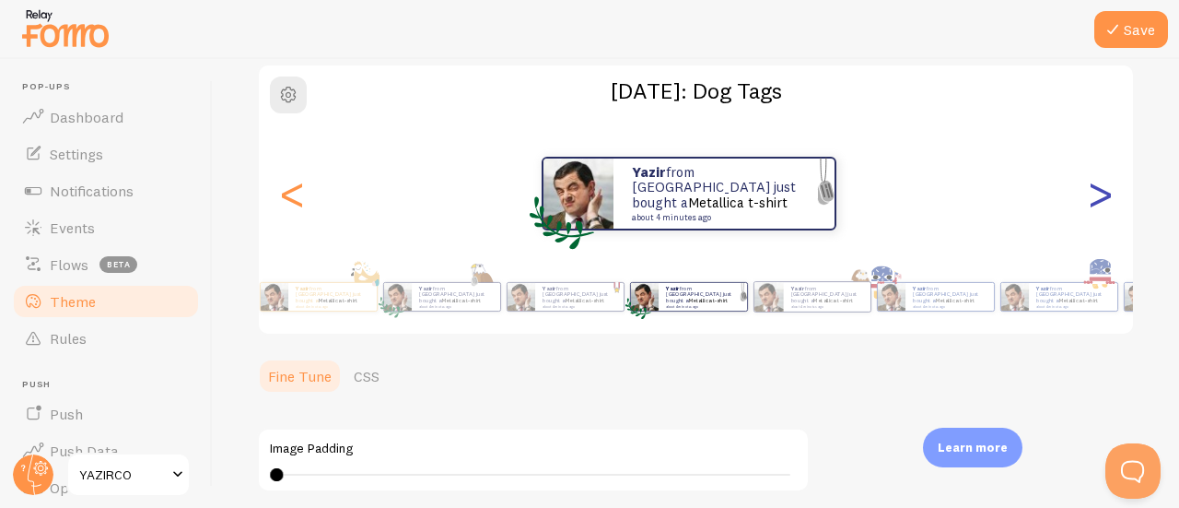
click at [1089, 193] on div ">" at bounding box center [1100, 193] width 22 height 133
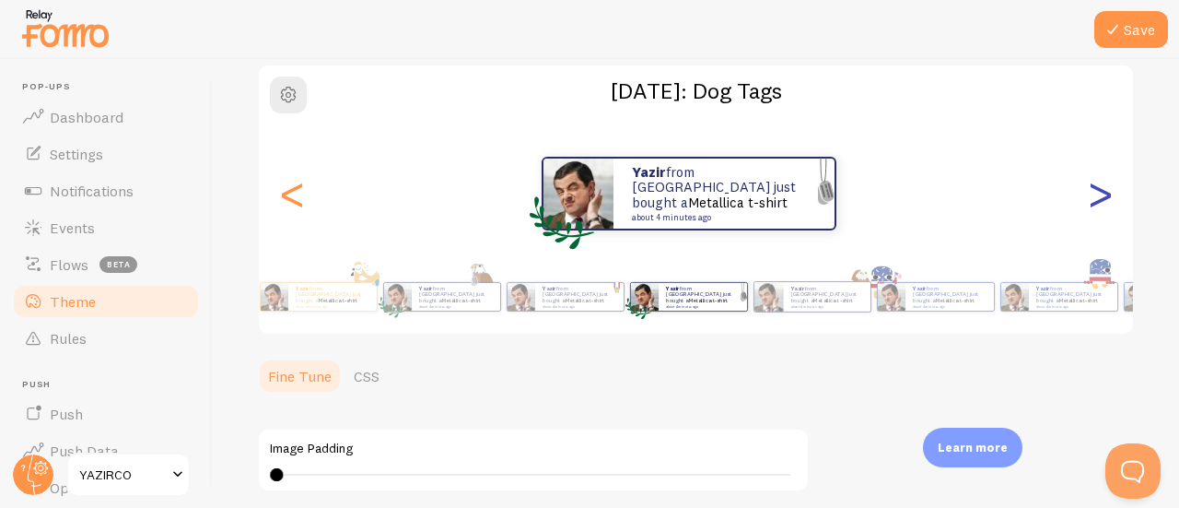
click at [1089, 193] on div ">" at bounding box center [1100, 193] width 22 height 133
click at [1089, 191] on div ">" at bounding box center [1100, 193] width 22 height 133
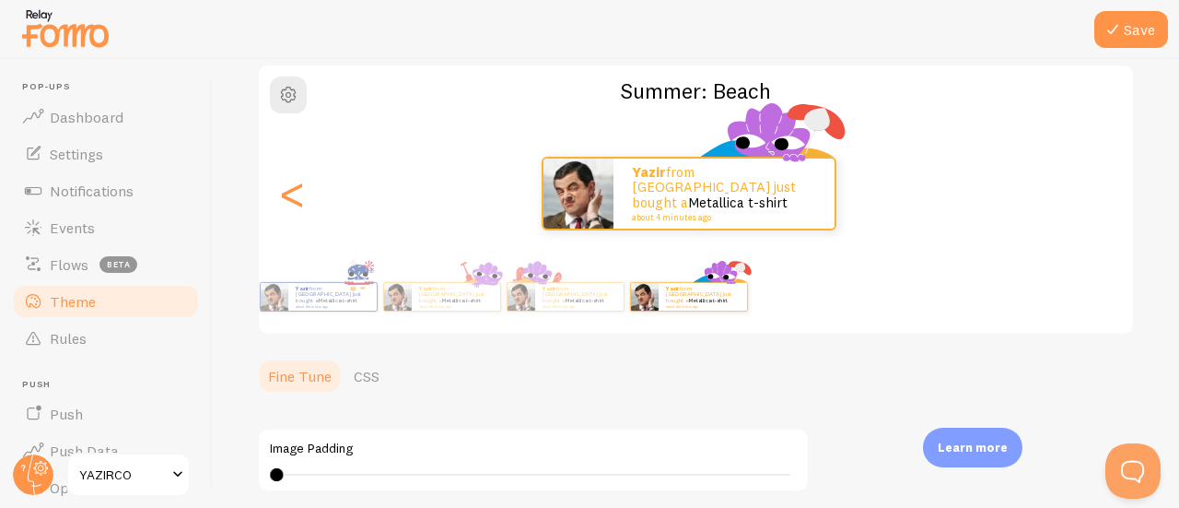
click at [1089, 191] on div ">" at bounding box center [1100, 193] width 22 height 133
click at [300, 196] on div "<" at bounding box center [292, 193] width 22 height 133
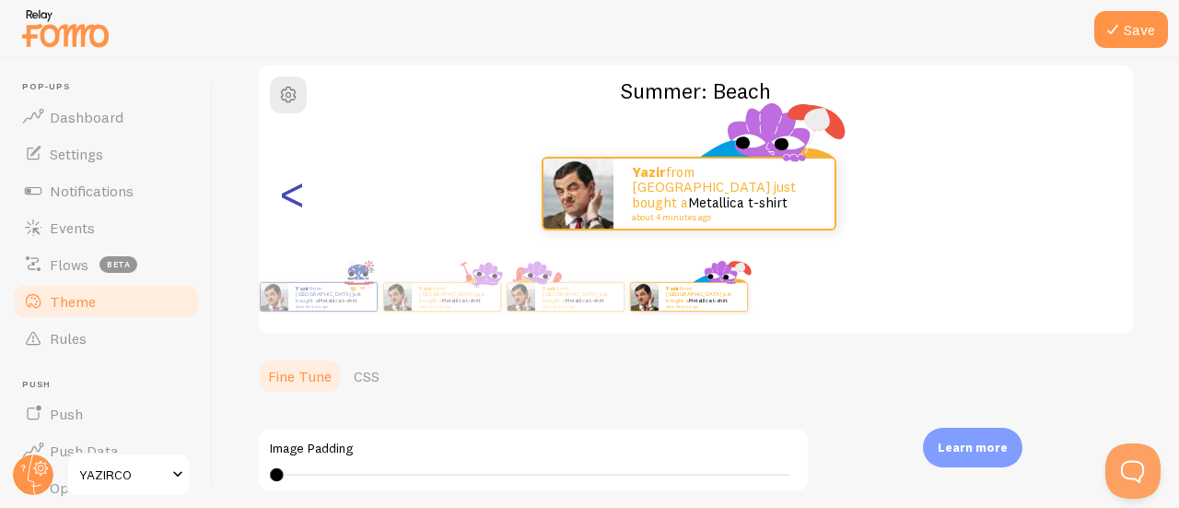
click at [300, 196] on div "<" at bounding box center [292, 193] width 22 height 133
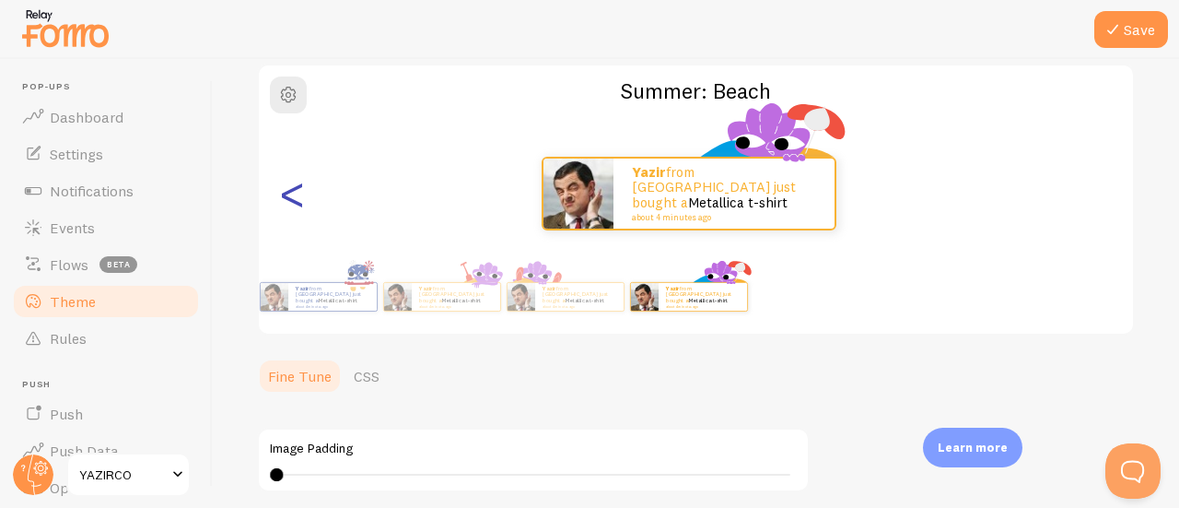
click at [300, 196] on div "<" at bounding box center [292, 193] width 22 height 133
click at [301, 196] on div "<" at bounding box center [292, 193] width 22 height 133
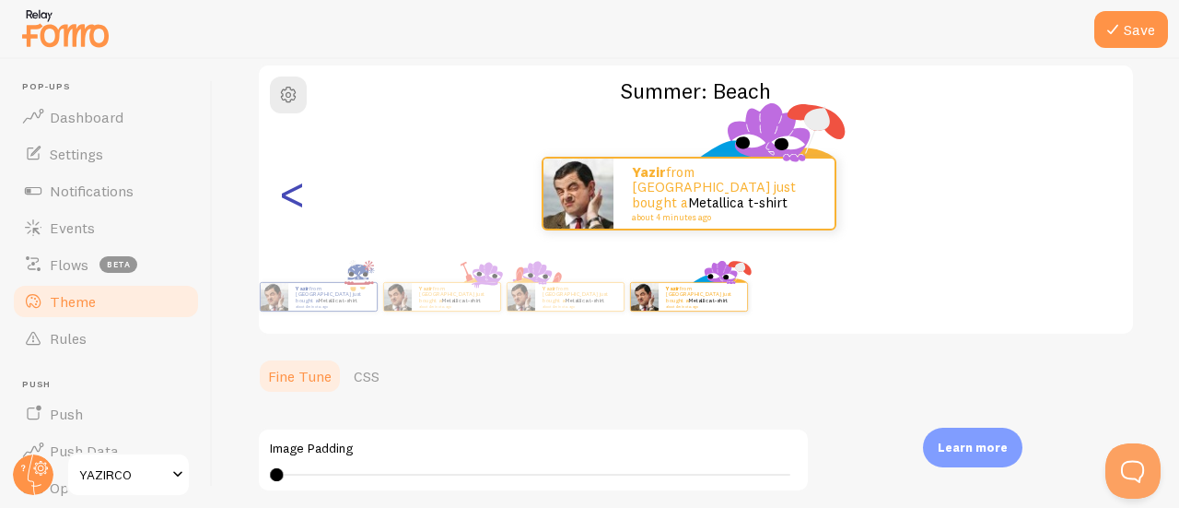
click at [301, 196] on div "<" at bounding box center [292, 193] width 22 height 133
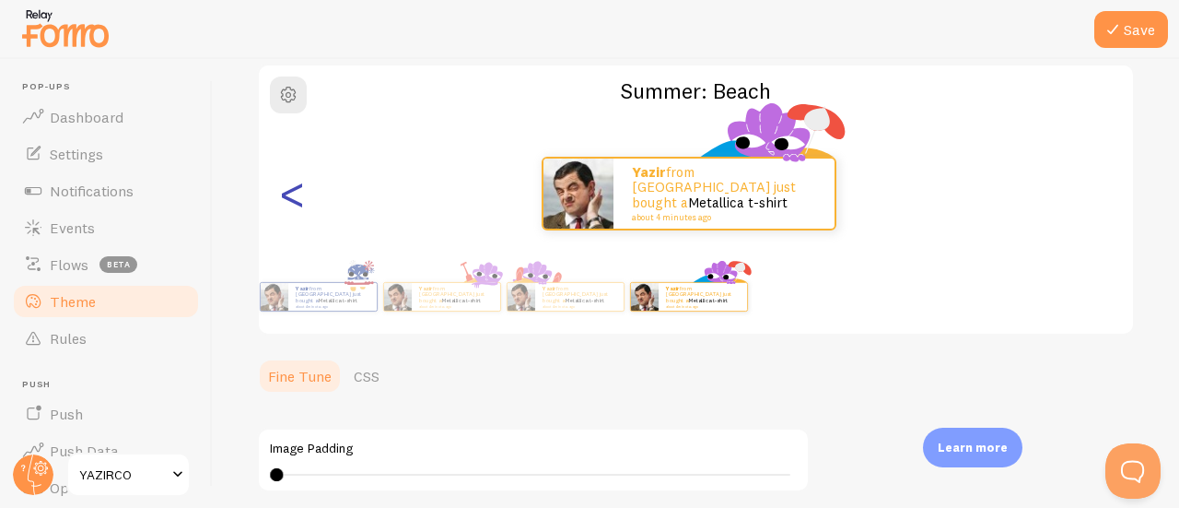
click at [301, 196] on div "<" at bounding box center [292, 193] width 22 height 133
click at [292, 202] on div "<" at bounding box center [292, 193] width 22 height 133
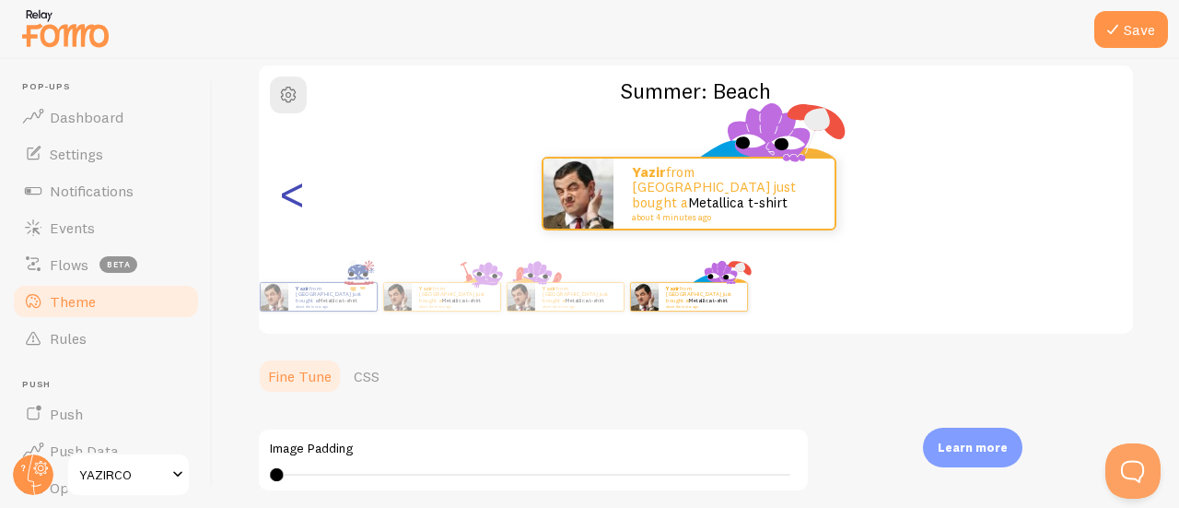
click at [292, 202] on div "<" at bounding box center [292, 193] width 22 height 133
click at [293, 197] on div "<" at bounding box center [292, 193] width 22 height 133
click at [298, 201] on div "<" at bounding box center [292, 193] width 22 height 133
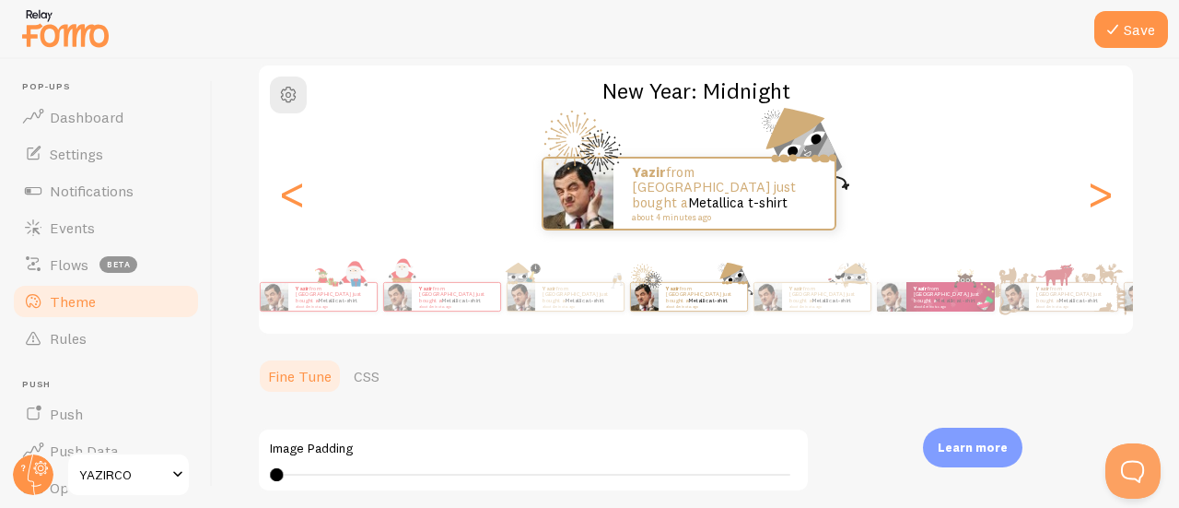
click at [295, 198] on div "<" at bounding box center [292, 193] width 22 height 133
click at [293, 198] on div "<" at bounding box center [292, 193] width 22 height 133
click at [293, 197] on div "<" at bounding box center [292, 193] width 22 height 133
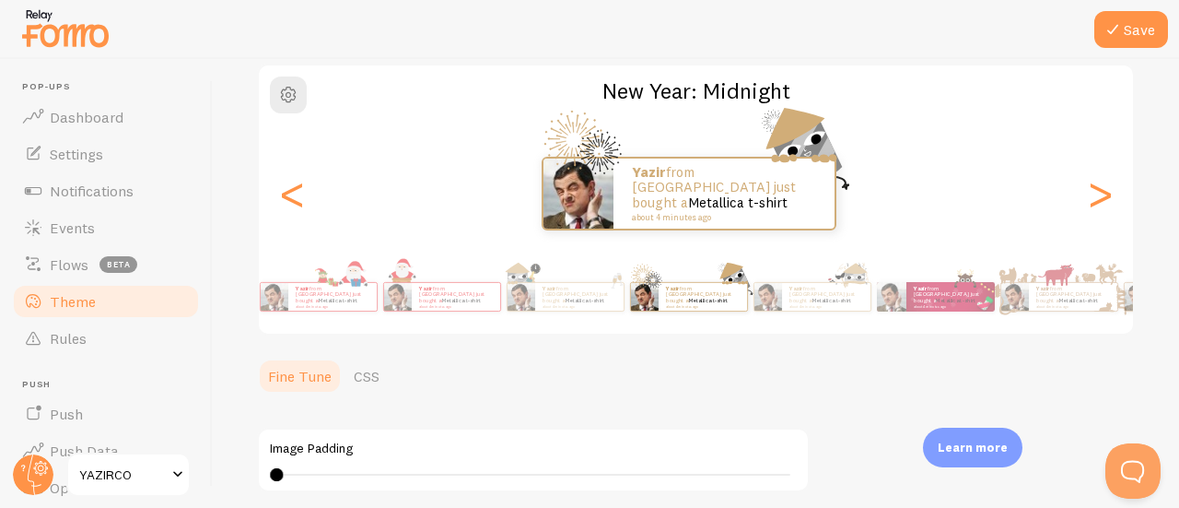
click at [293, 197] on div "<" at bounding box center [292, 193] width 22 height 133
click at [291, 196] on div "<" at bounding box center [292, 193] width 22 height 133
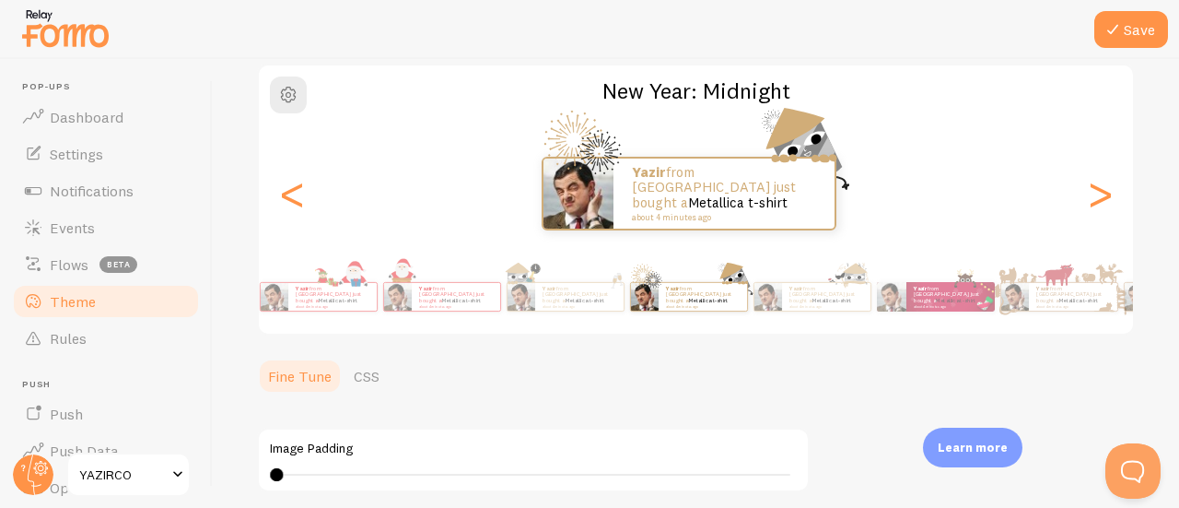
click at [289, 197] on div "<" at bounding box center [292, 193] width 22 height 133
click at [288, 197] on div "<" at bounding box center [292, 193] width 22 height 133
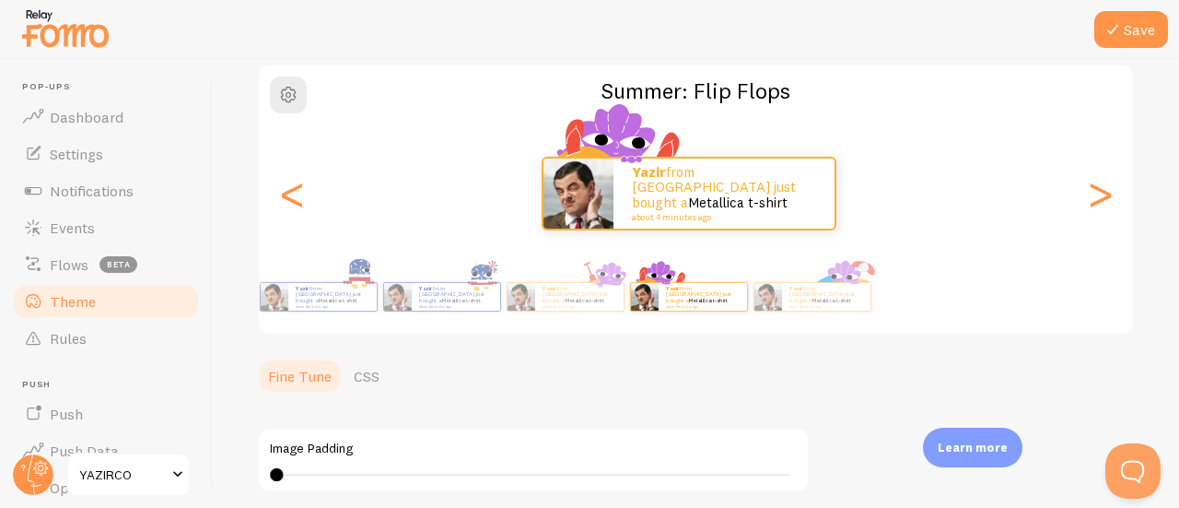
click at [295, 221] on div "<" at bounding box center [292, 193] width 22 height 133
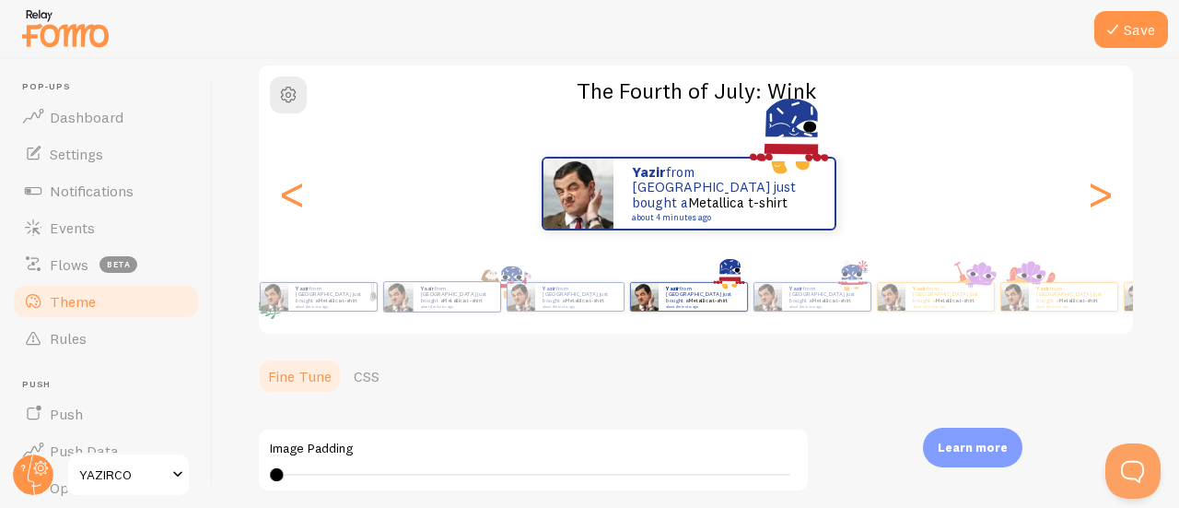
click at [289, 227] on div "<" at bounding box center [292, 193] width 22 height 133
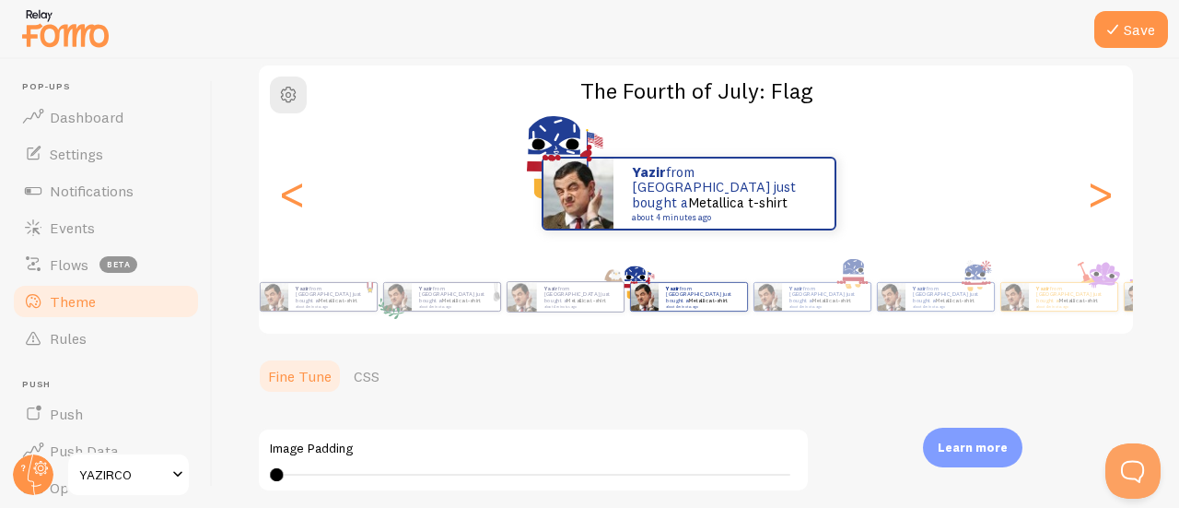
scroll to position [124, 0]
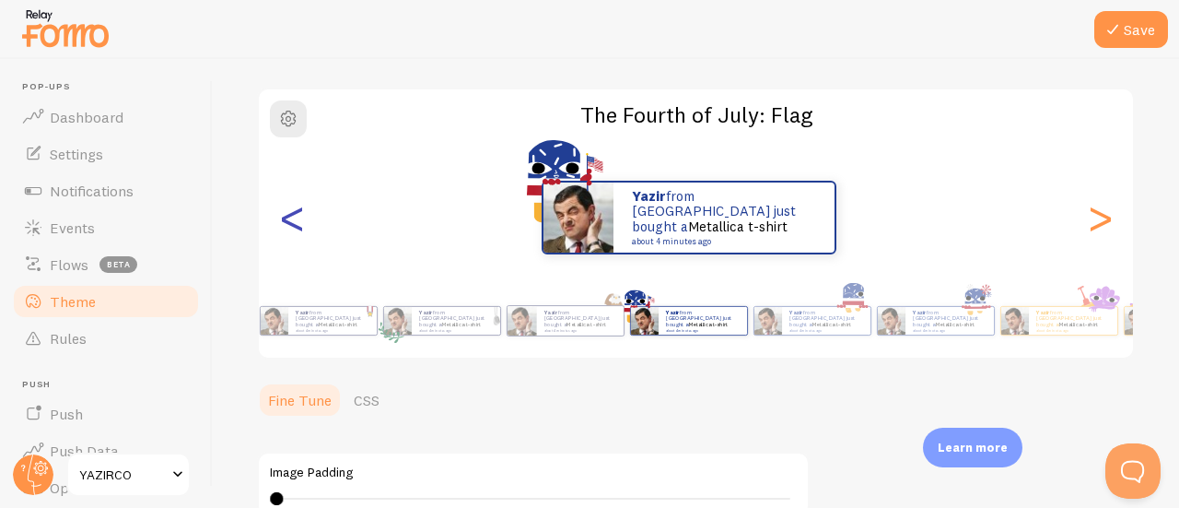
click at [287, 229] on div "<" at bounding box center [292, 217] width 22 height 133
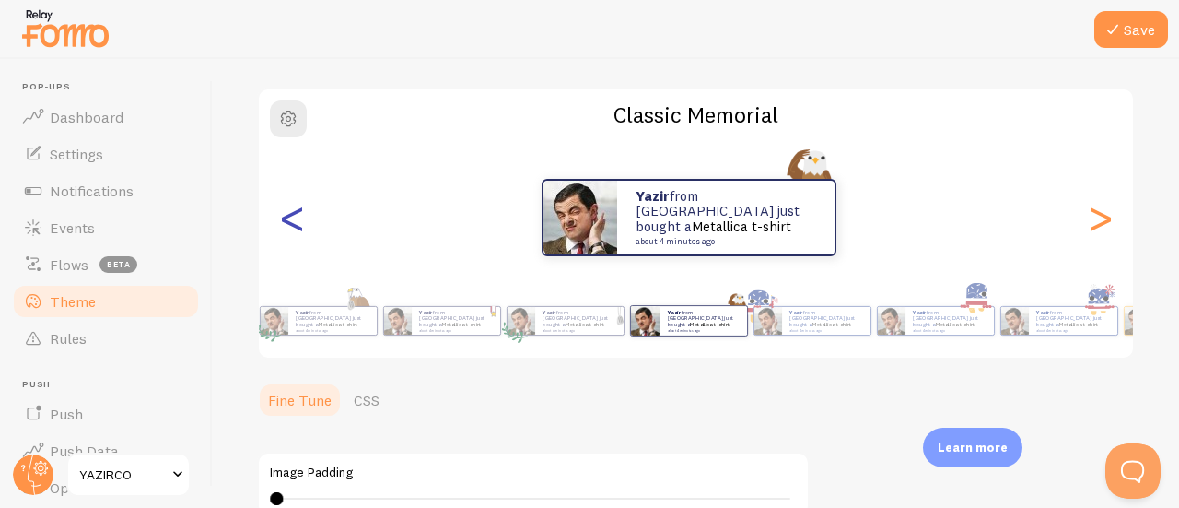
click at [287, 229] on div "<" at bounding box center [292, 217] width 22 height 133
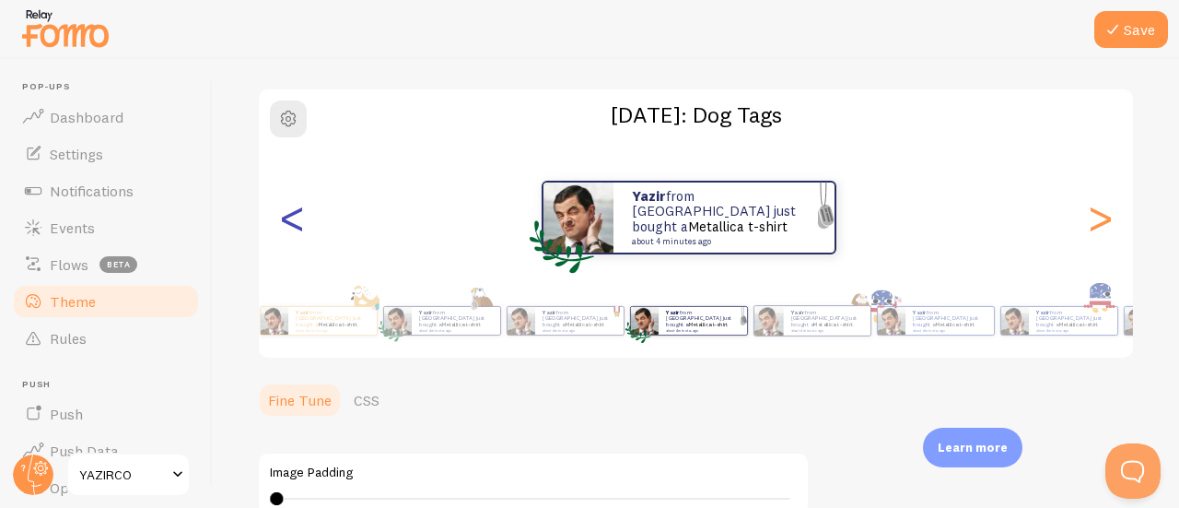
click at [287, 229] on div "<" at bounding box center [292, 217] width 22 height 133
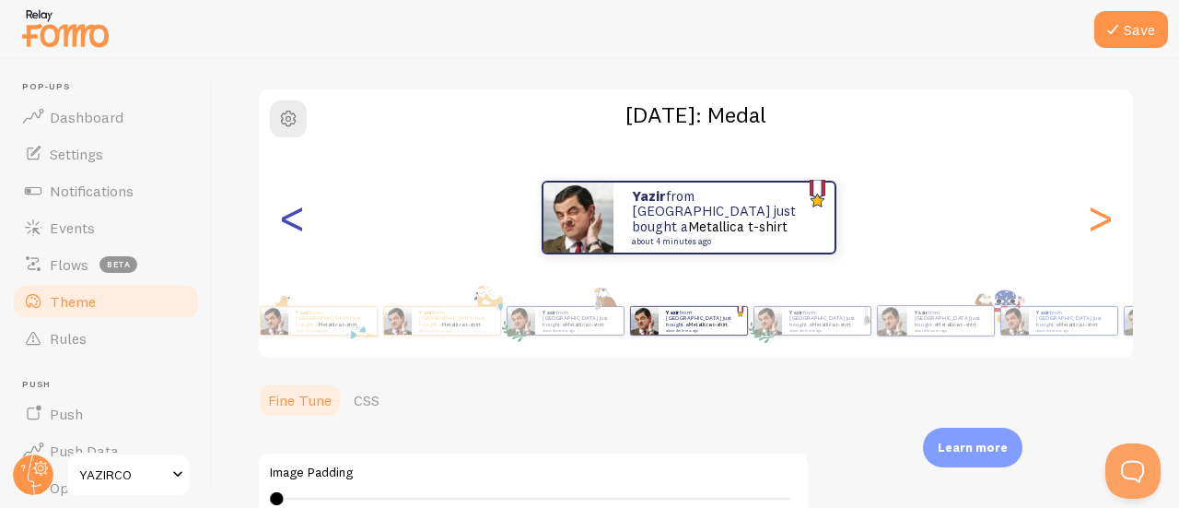
click at [287, 229] on div "<" at bounding box center [292, 217] width 22 height 133
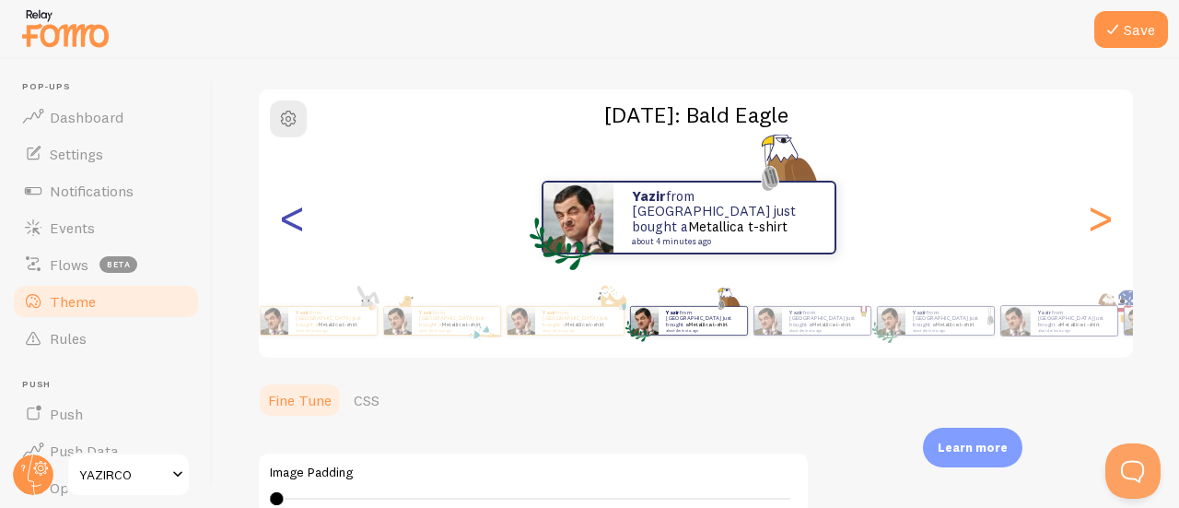
click at [287, 229] on div "<" at bounding box center [292, 217] width 22 height 133
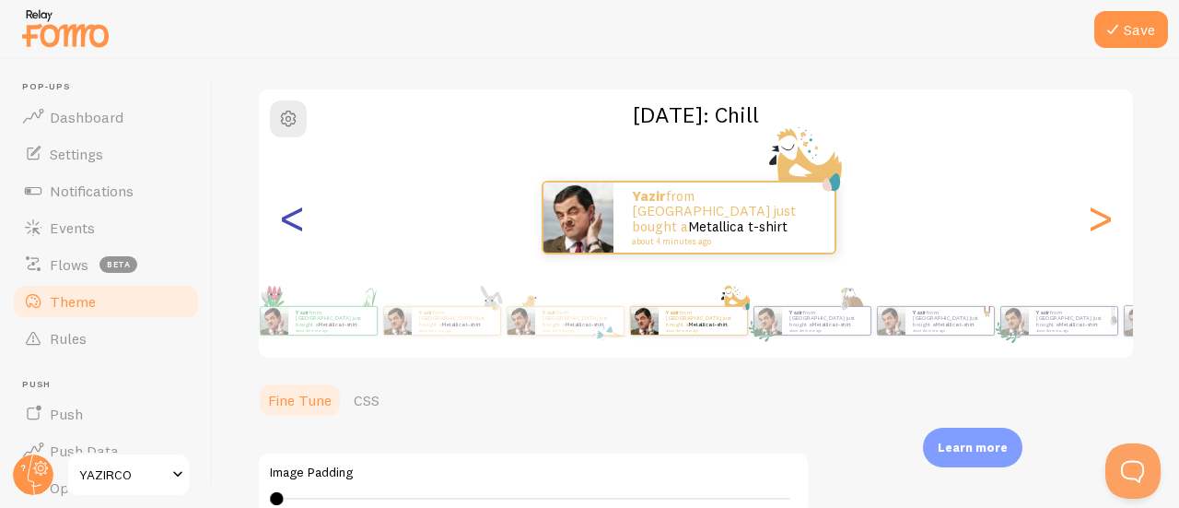
click at [287, 229] on div "<" at bounding box center [292, 217] width 22 height 133
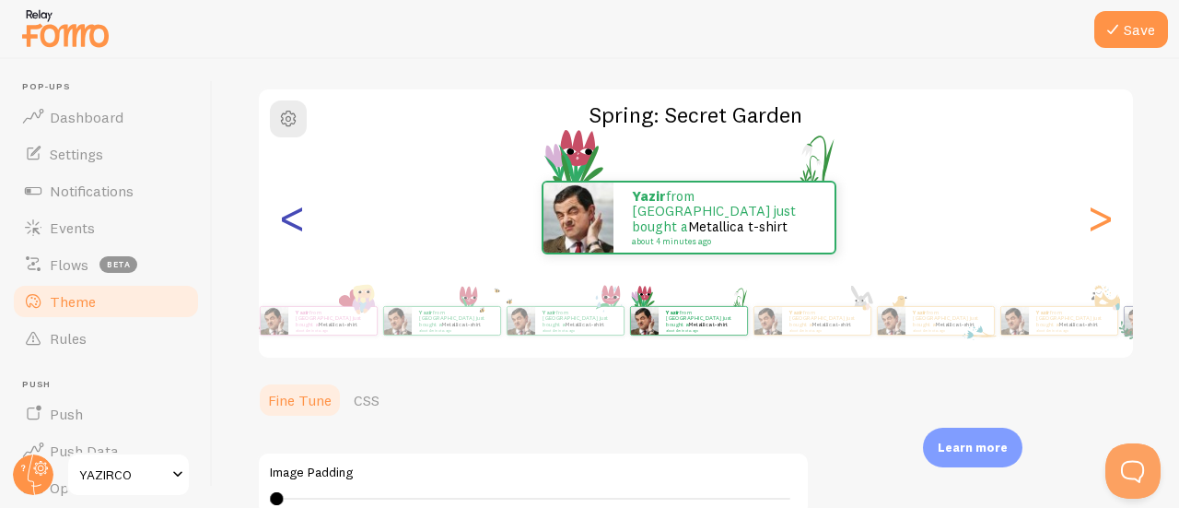
click at [289, 231] on div "<" at bounding box center [292, 217] width 22 height 133
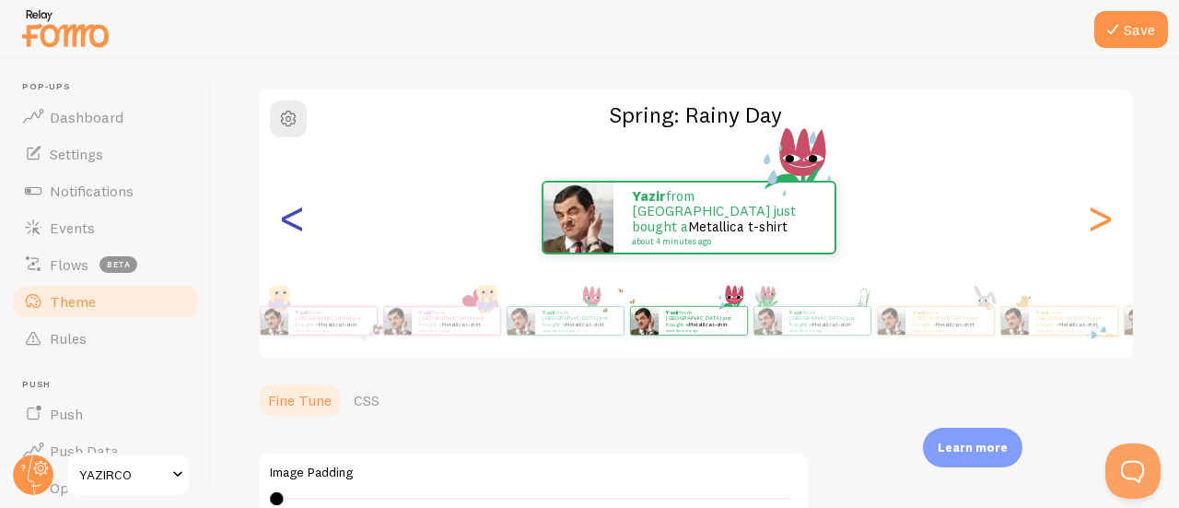
click at [289, 231] on div "<" at bounding box center [292, 217] width 22 height 133
click at [289, 229] on div "<" at bounding box center [292, 217] width 22 height 133
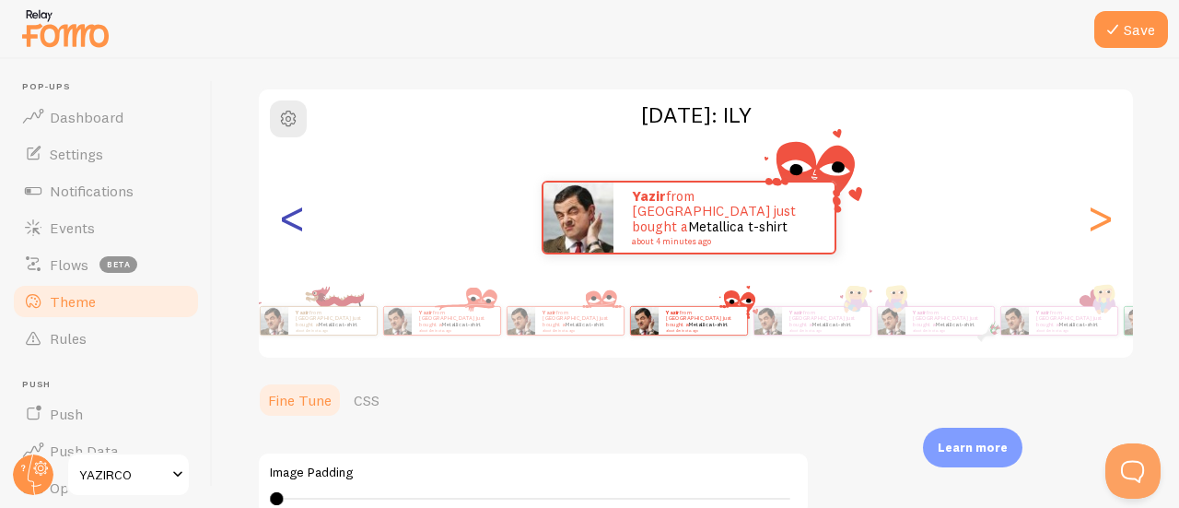
click at [289, 229] on div "<" at bounding box center [292, 217] width 22 height 133
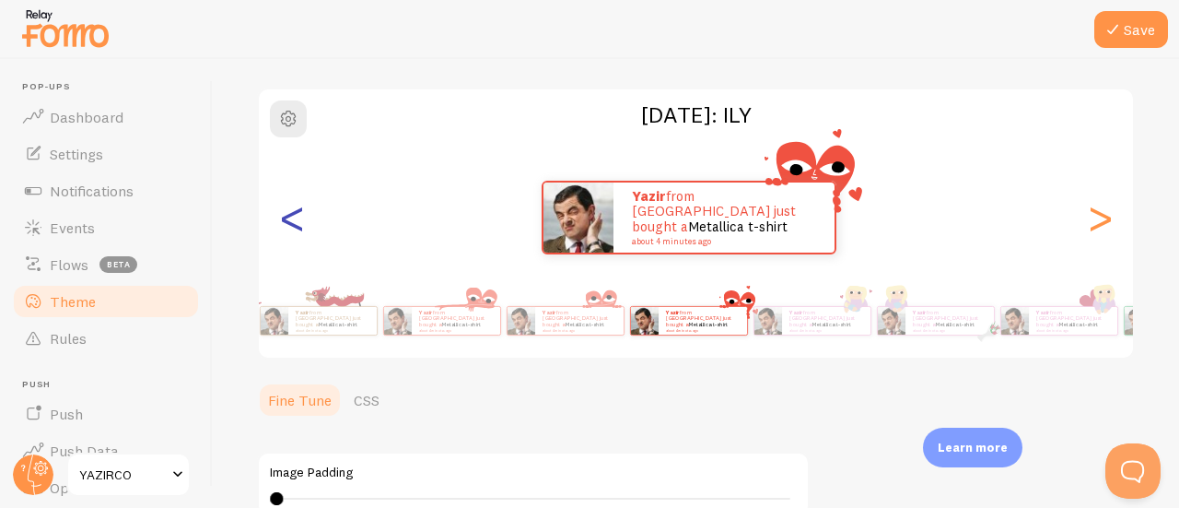
click at [289, 229] on div "<" at bounding box center [292, 217] width 22 height 133
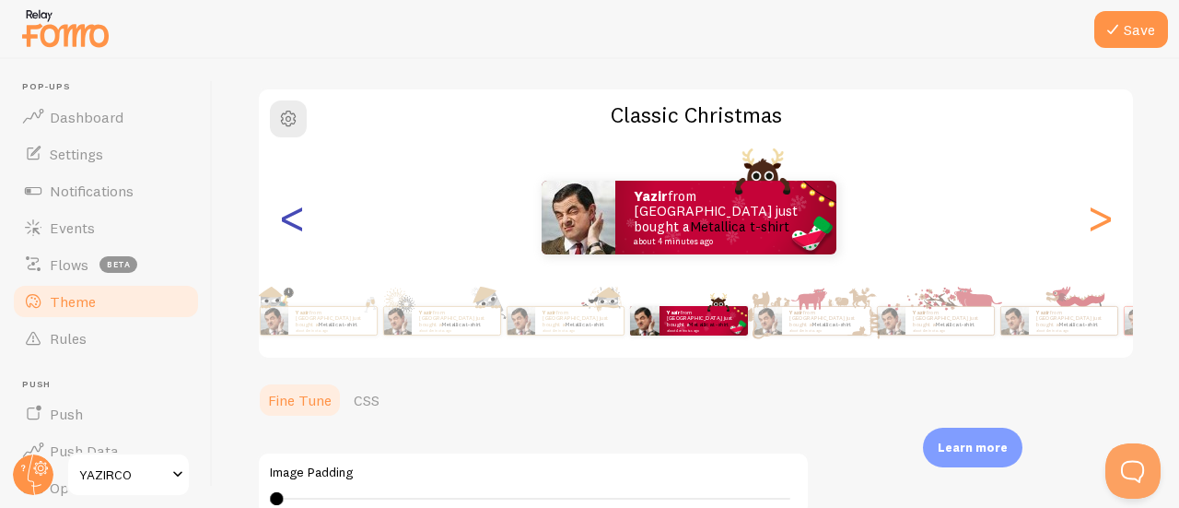
click at [287, 223] on div "<" at bounding box center [292, 217] width 22 height 133
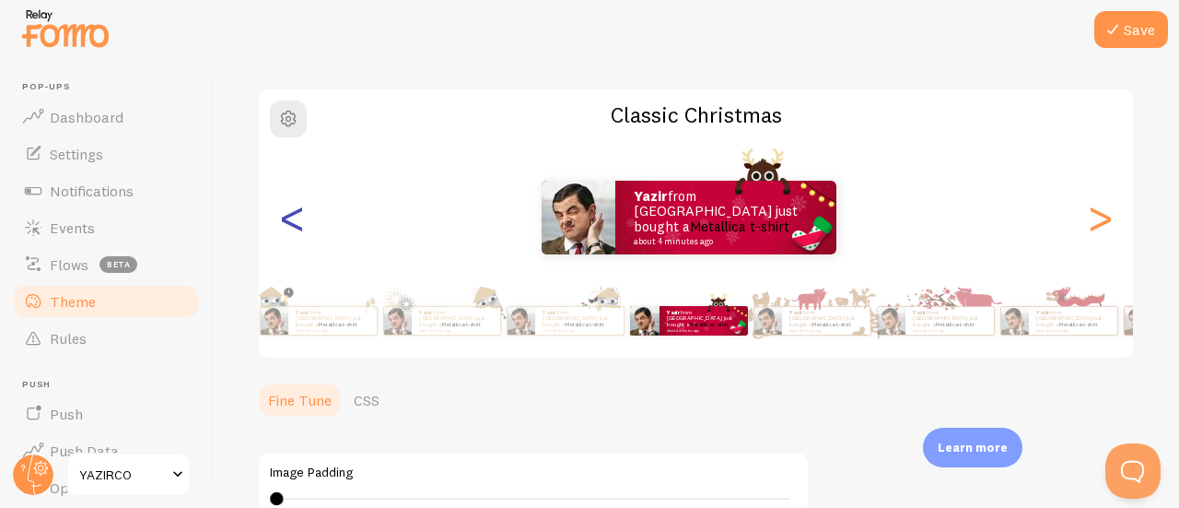
click at [287, 223] on div "<" at bounding box center [292, 217] width 22 height 133
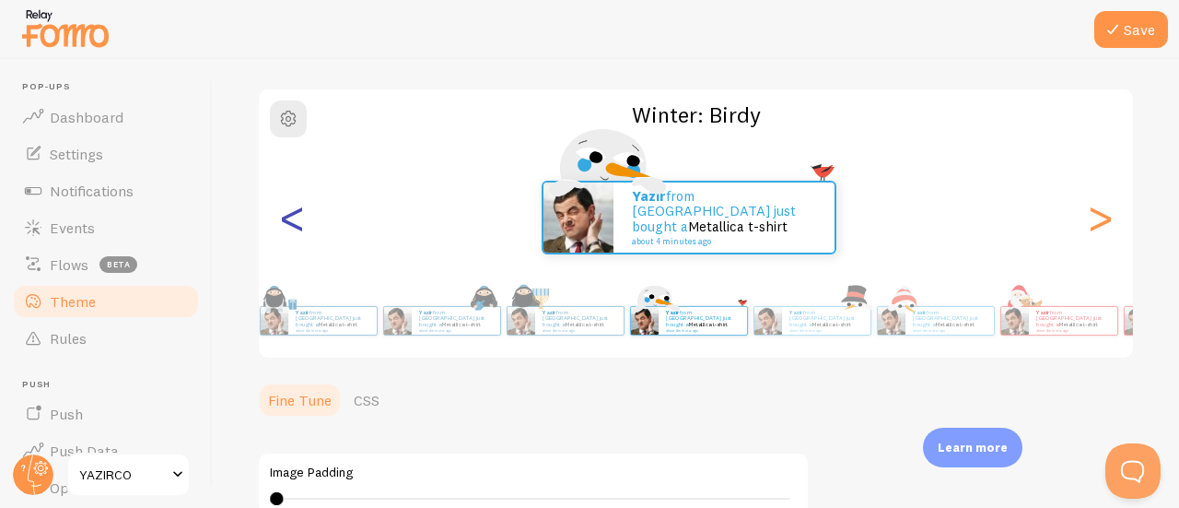
click at [287, 223] on div "<" at bounding box center [292, 217] width 22 height 133
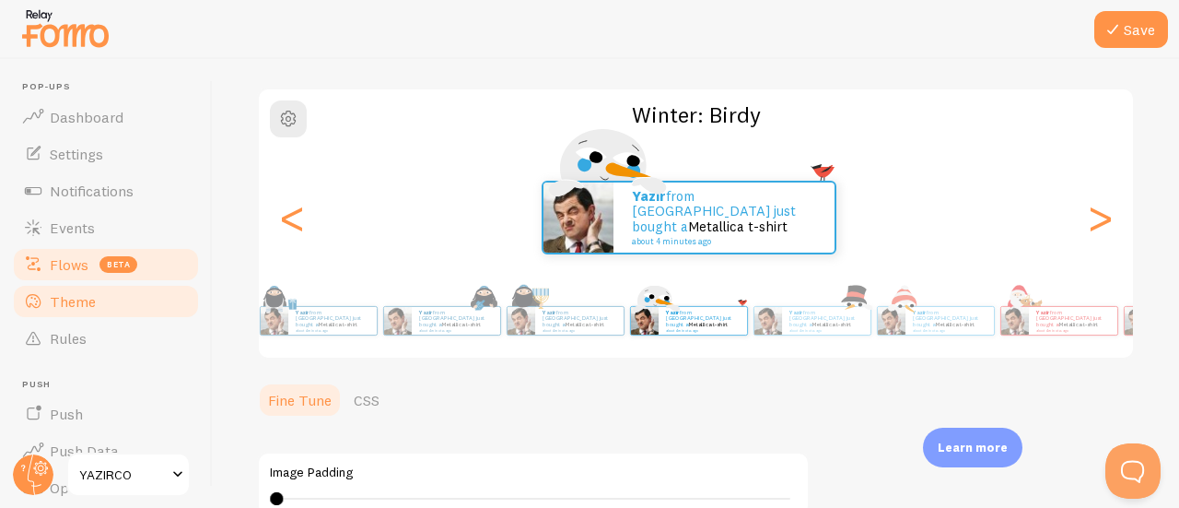
click at [284, 223] on div "<" at bounding box center [292, 217] width 22 height 133
click at [283, 223] on div "<" at bounding box center [292, 217] width 22 height 133
click at [282, 223] on div "<" at bounding box center [292, 217] width 22 height 133
click at [282, 222] on div "<" at bounding box center [292, 217] width 22 height 133
click at [283, 220] on div "<" at bounding box center [292, 217] width 22 height 133
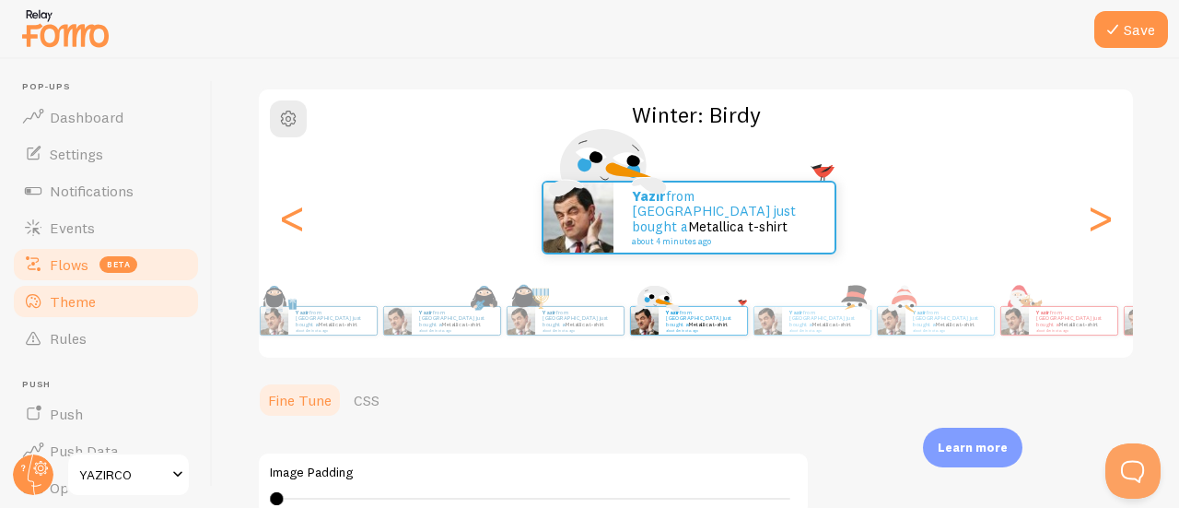
click at [290, 216] on div "<" at bounding box center [292, 217] width 22 height 133
click at [298, 220] on div "<" at bounding box center [292, 217] width 22 height 133
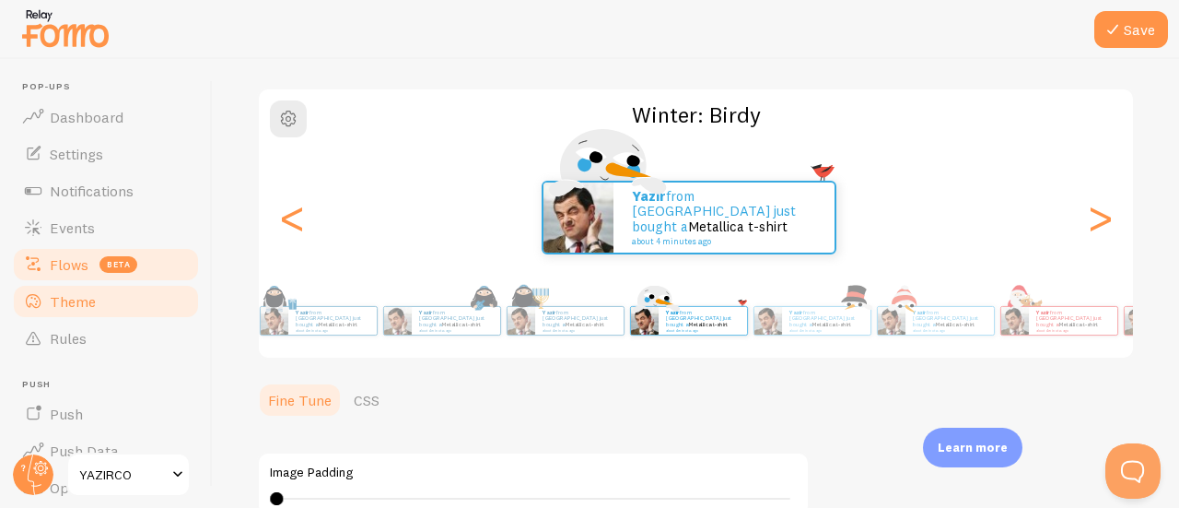
click at [298, 220] on div "<" at bounding box center [292, 217] width 22 height 133
click at [291, 220] on div "<" at bounding box center [292, 217] width 22 height 133
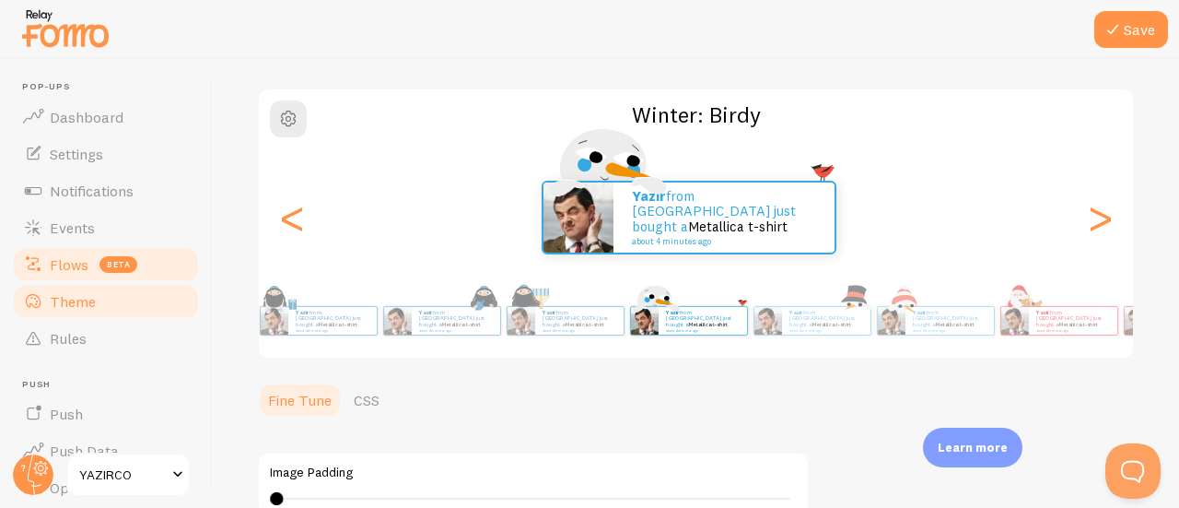
click at [291, 220] on div "<" at bounding box center [292, 217] width 22 height 133
click at [288, 218] on div "<" at bounding box center [292, 217] width 22 height 133
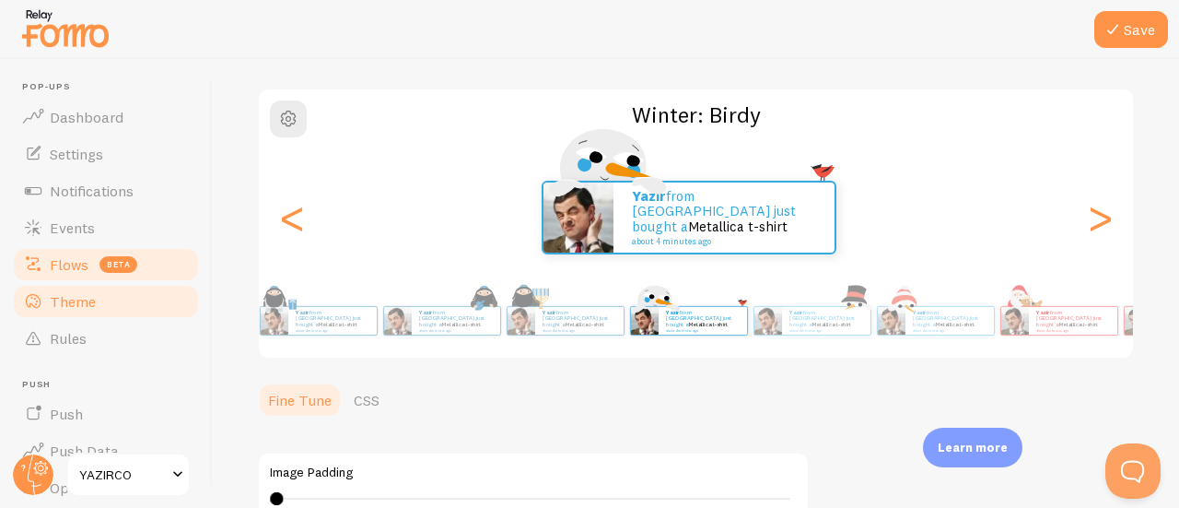
click at [301, 215] on div "<" at bounding box center [292, 217] width 22 height 133
click at [49, 270] on link "Flows beta" at bounding box center [106, 264] width 190 height 37
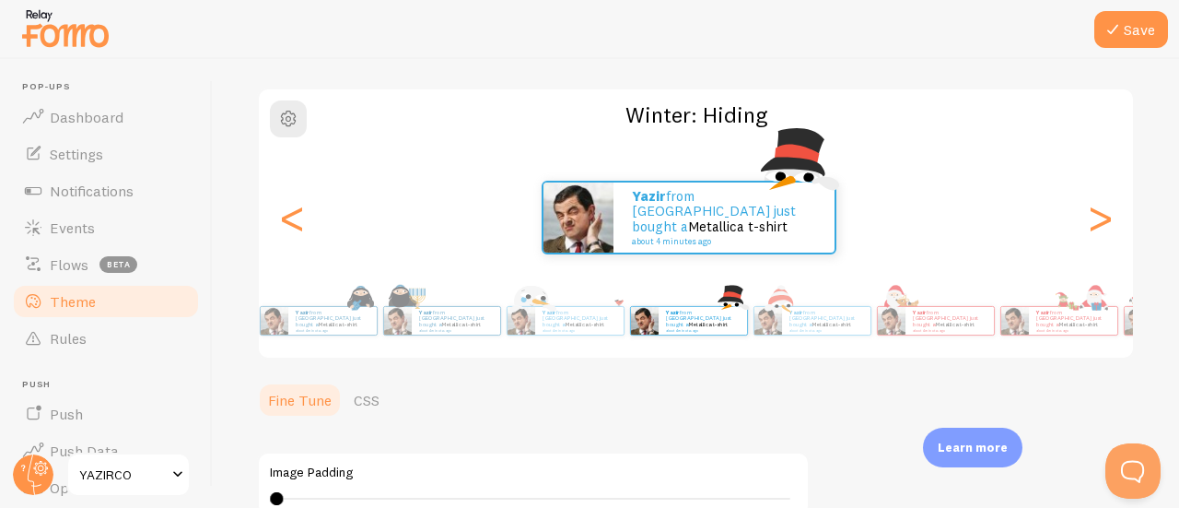
click at [75, 270] on div "You are on a feature limited plan This feature is not available for your plan. …" at bounding box center [589, 254] width 1179 height 508
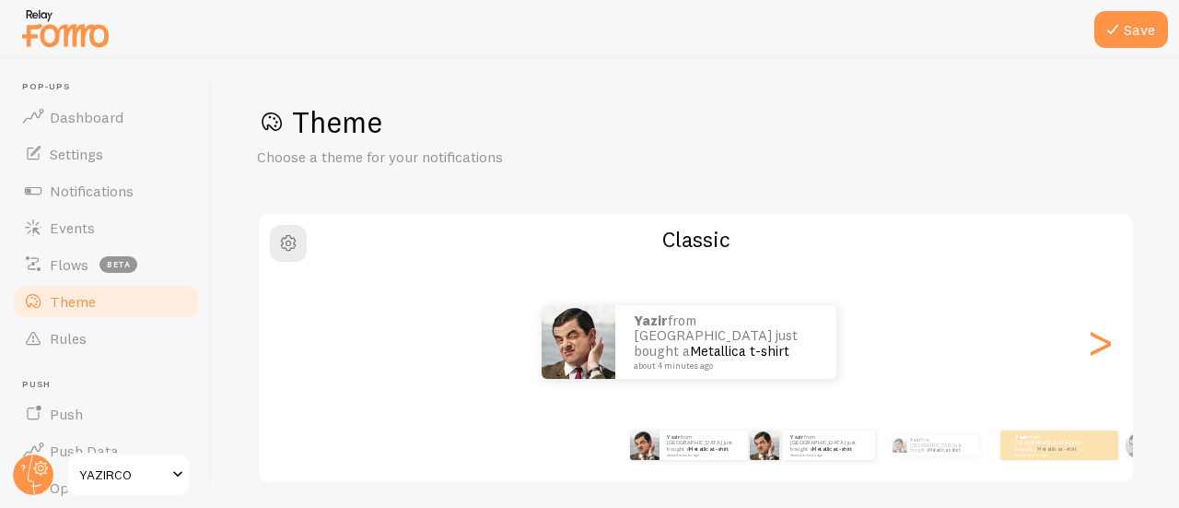
click at [840, 460] on div "Yazir from United Kingdom just bought a Metallica t-shirt about 4 minutes ago" at bounding box center [812, 445] width 109 height 52
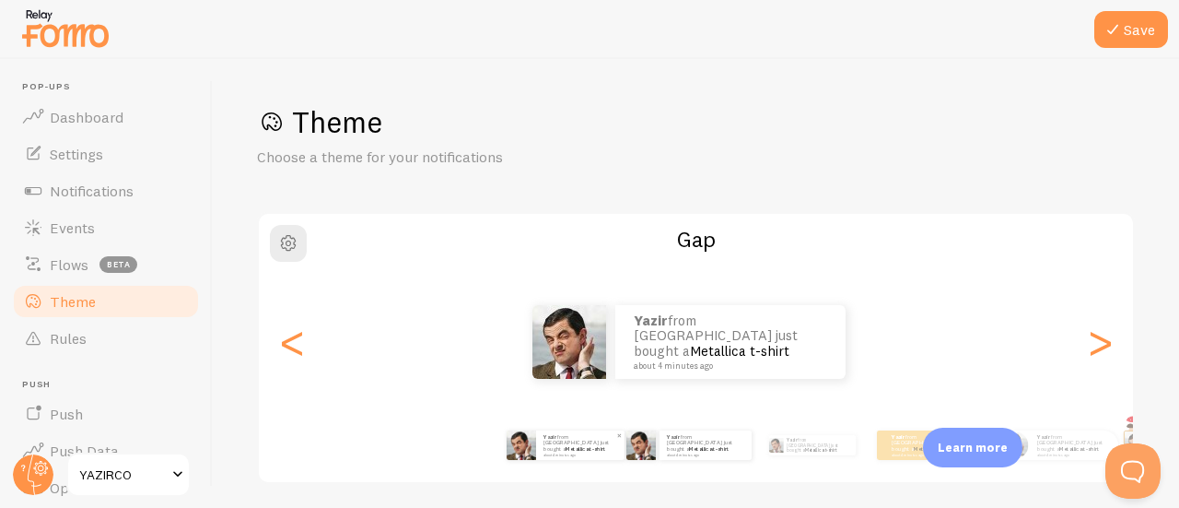
click at [584, 452] on small "about 4 minutes ago" at bounding box center [580, 454] width 72 height 4
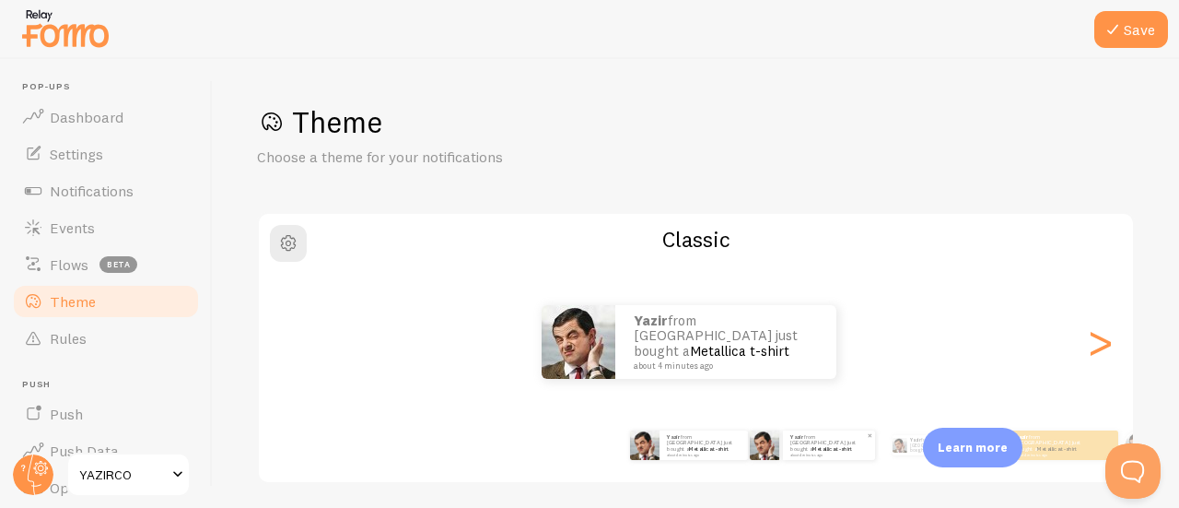
click at [772, 452] on img at bounding box center [764, 444] width 29 height 29
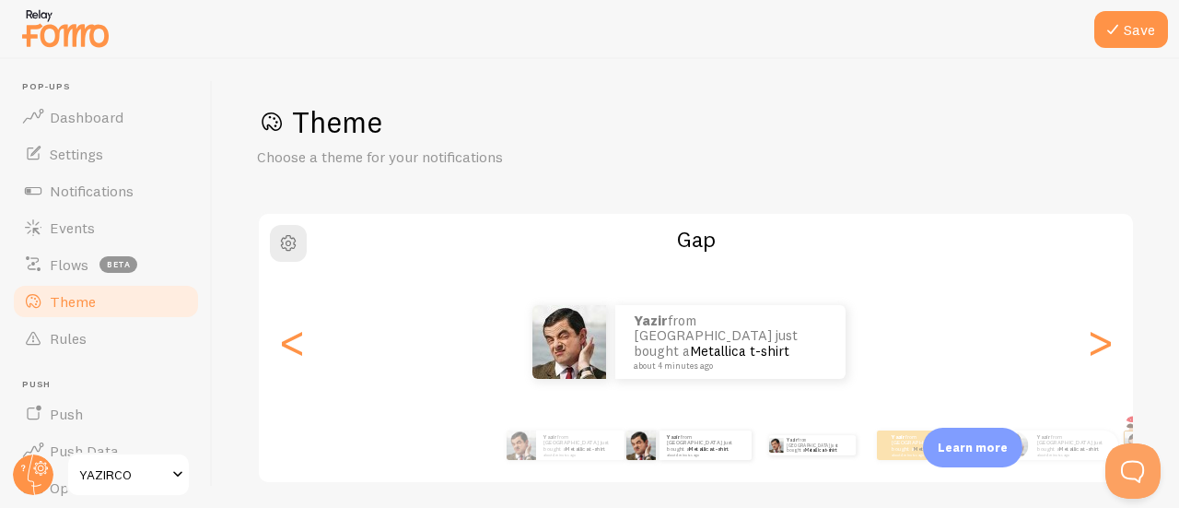
click at [805, 452] on div "Yazir from United Kingdom just bought a Metallica t-shirt about 4 minutes ago" at bounding box center [812, 445] width 109 height 52
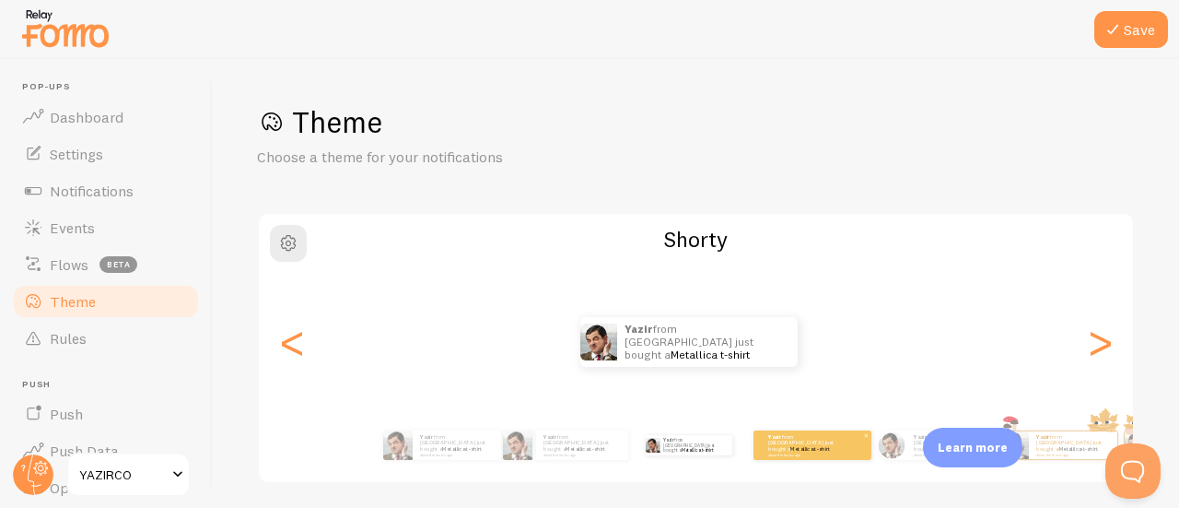
click at [808, 452] on small "about 4 minutes ago" at bounding box center [804, 454] width 72 height 4
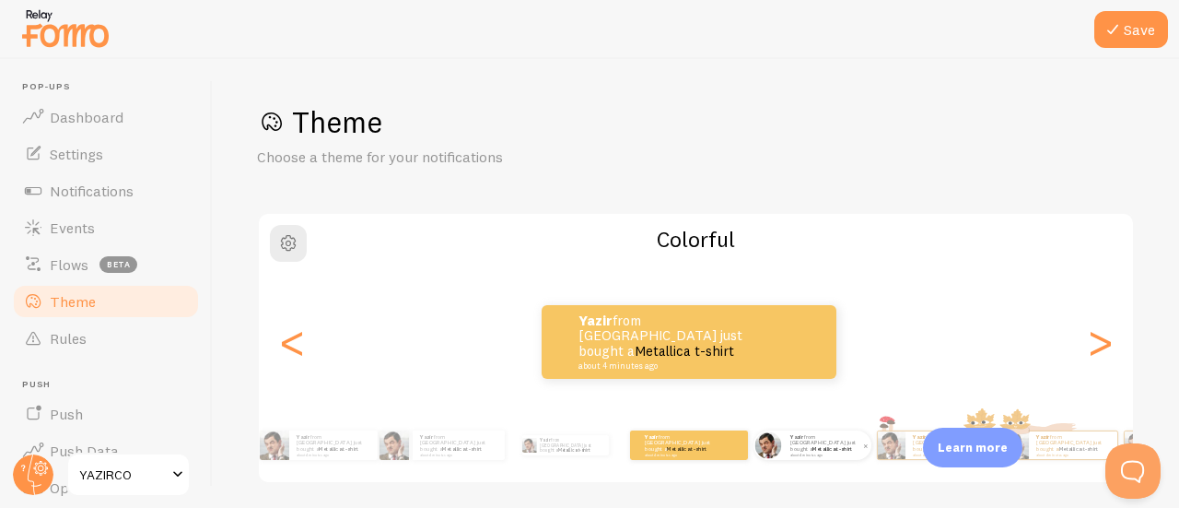
click at [811, 456] on div "Yazir from United Kingdom just bought a Metallica t-shirt about 4 minutes ago" at bounding box center [827, 444] width 88 height 29
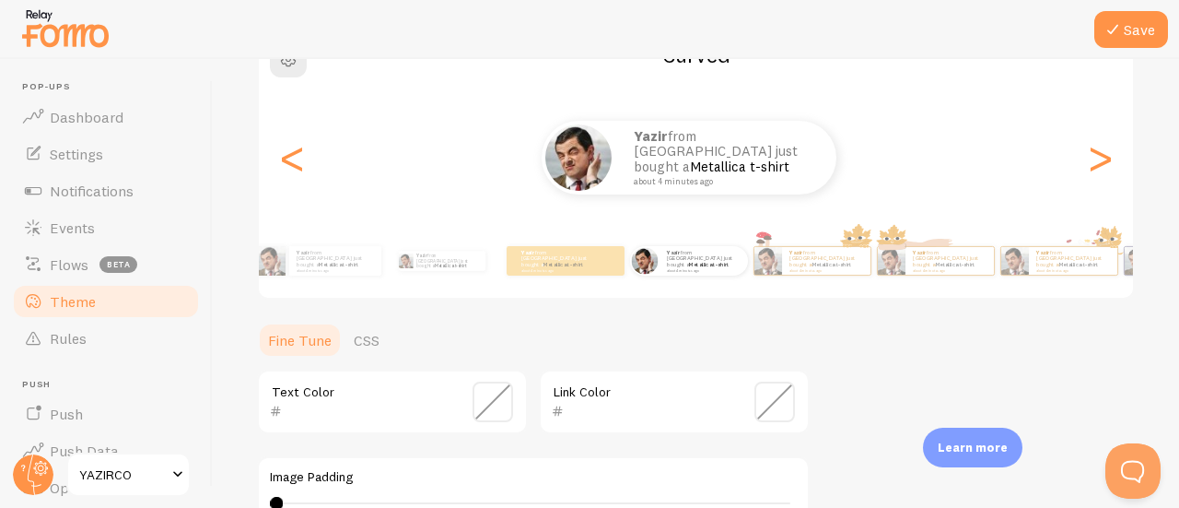
scroll to position [276, 0]
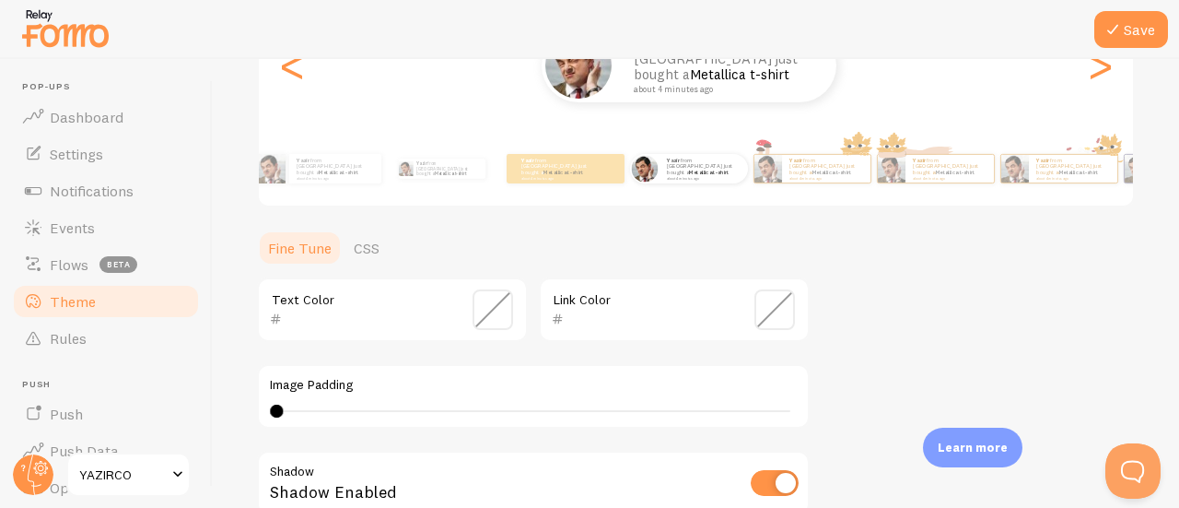
click at [389, 415] on div "4 4 - undefined" at bounding box center [533, 411] width 527 height 15
type input "12"
click at [393, 410] on div "12" at bounding box center [533, 411] width 514 height 2
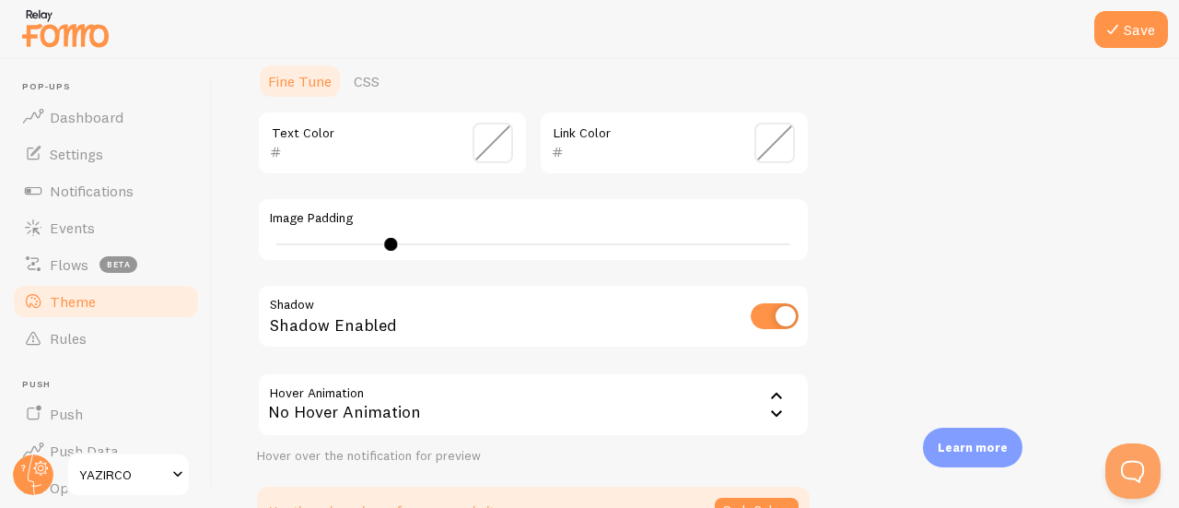
scroll to position [461, 0]
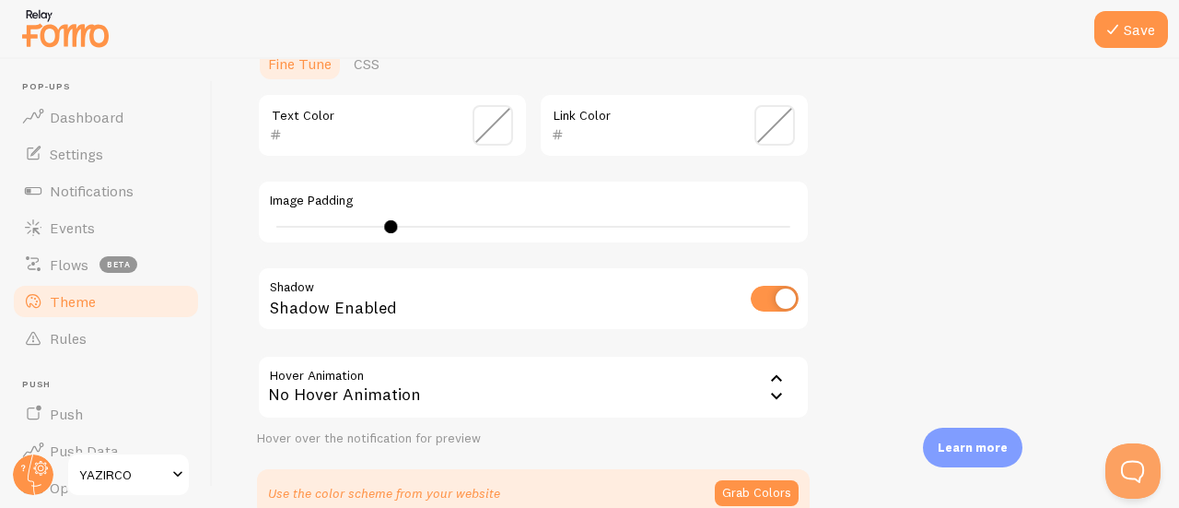
click at [427, 380] on div "No Hover Animation" at bounding box center [533, 387] width 553 height 64
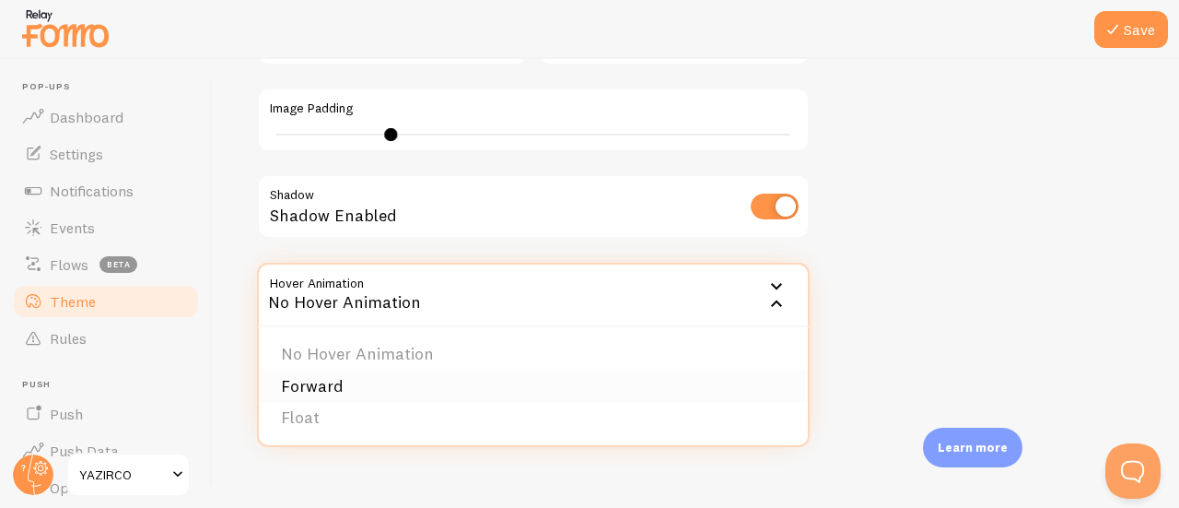
click at [387, 389] on li "Forward" at bounding box center [533, 386] width 549 height 32
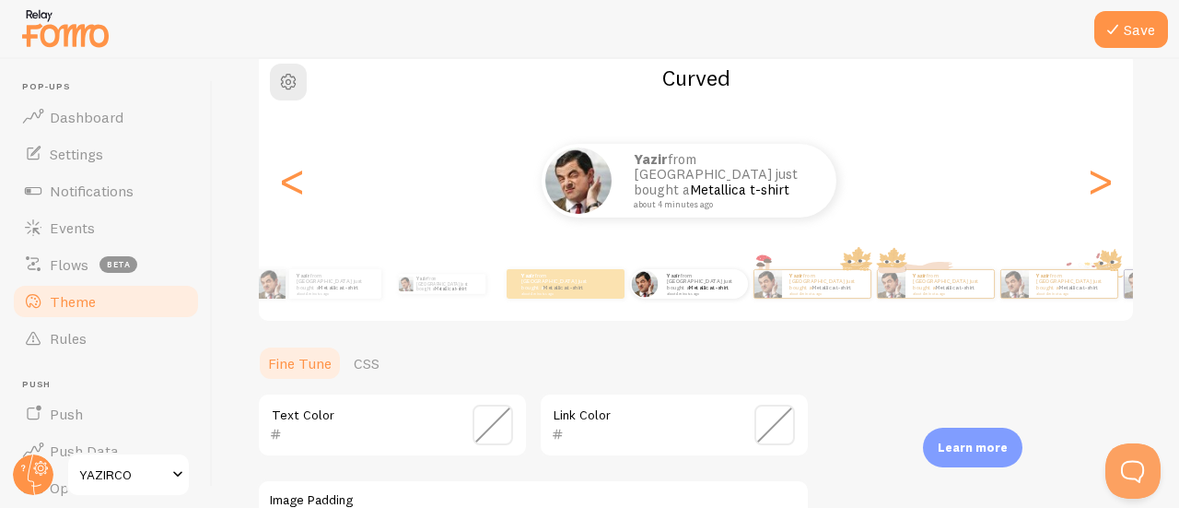
scroll to position [553, 0]
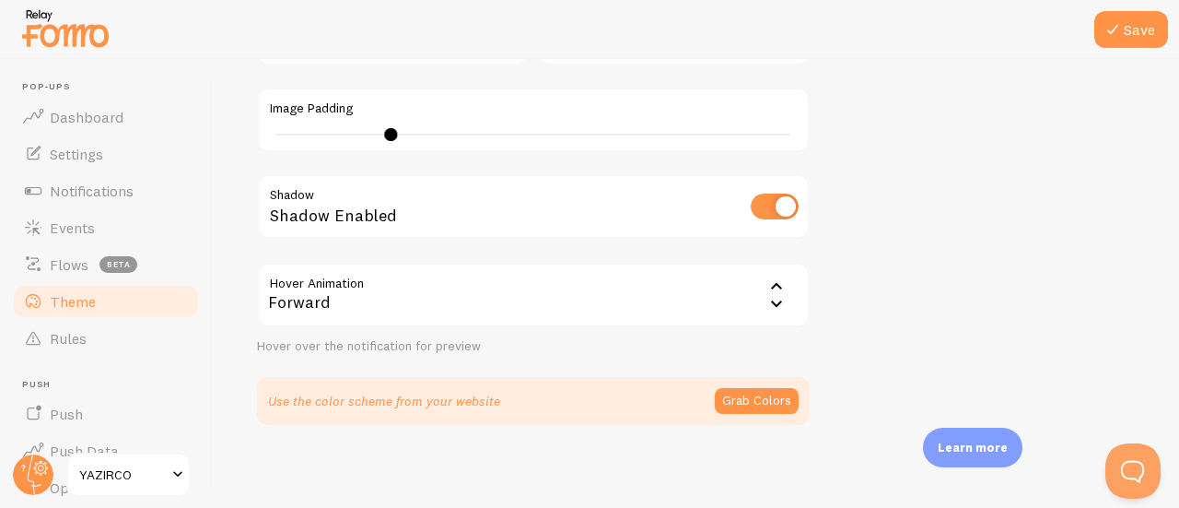
click at [405, 313] on div "Forward" at bounding box center [533, 295] width 553 height 64
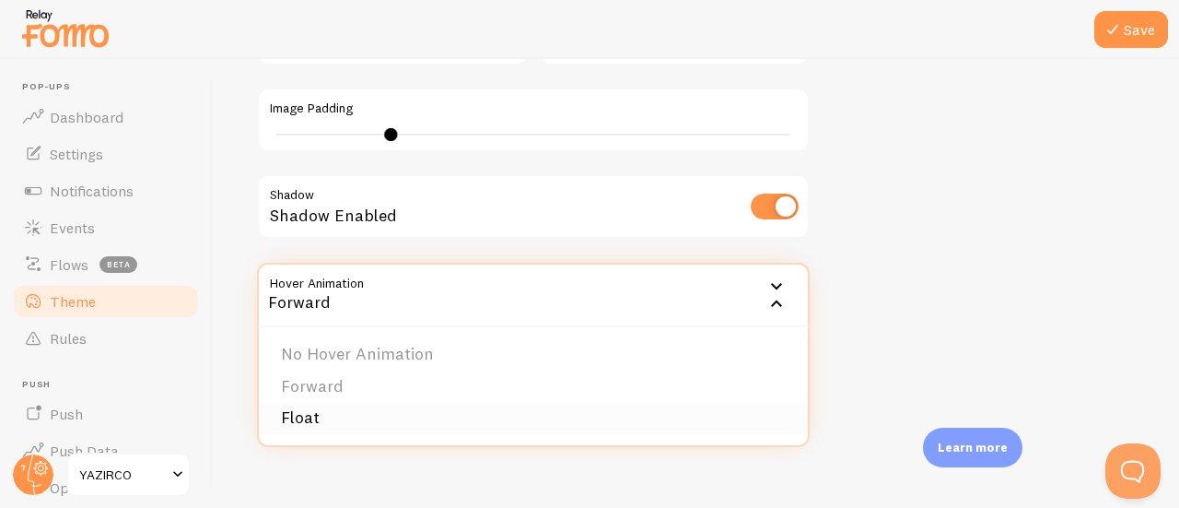
click at [367, 417] on li "Float" at bounding box center [533, 418] width 549 height 32
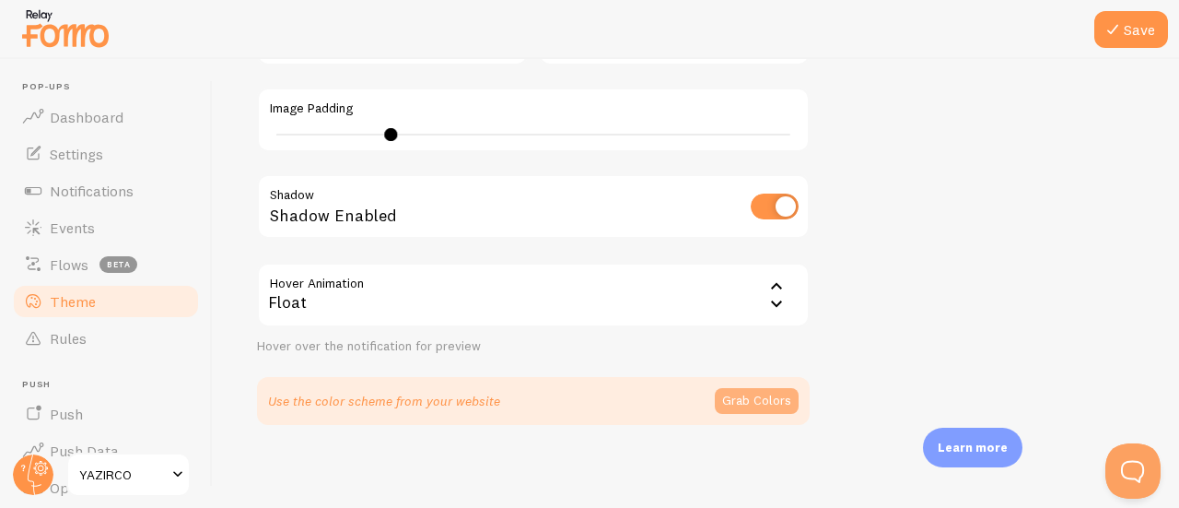
click at [731, 403] on button "Grab Colors" at bounding box center [757, 401] width 84 height 26
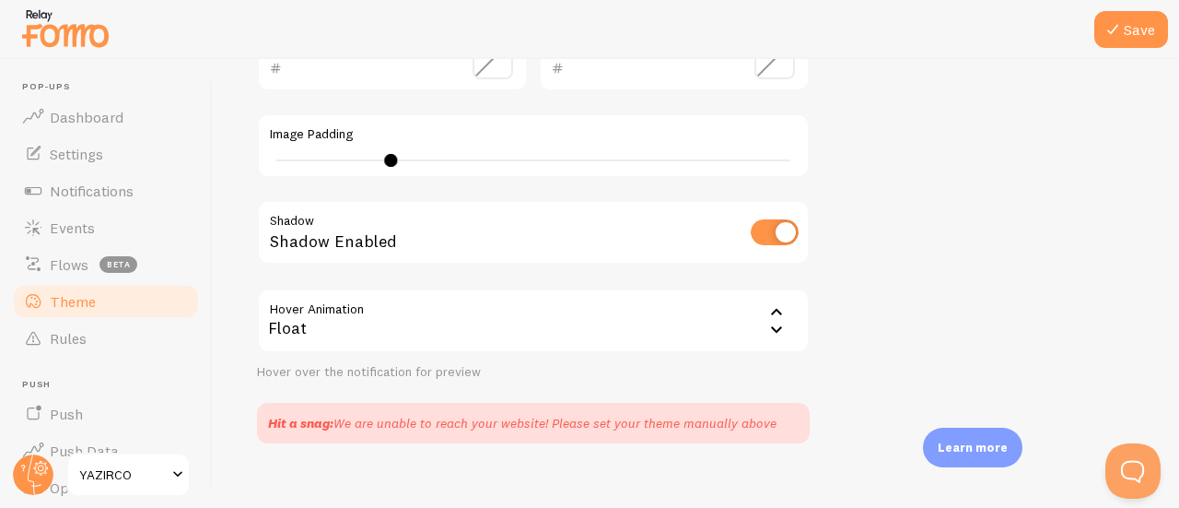
scroll to position [550, 0]
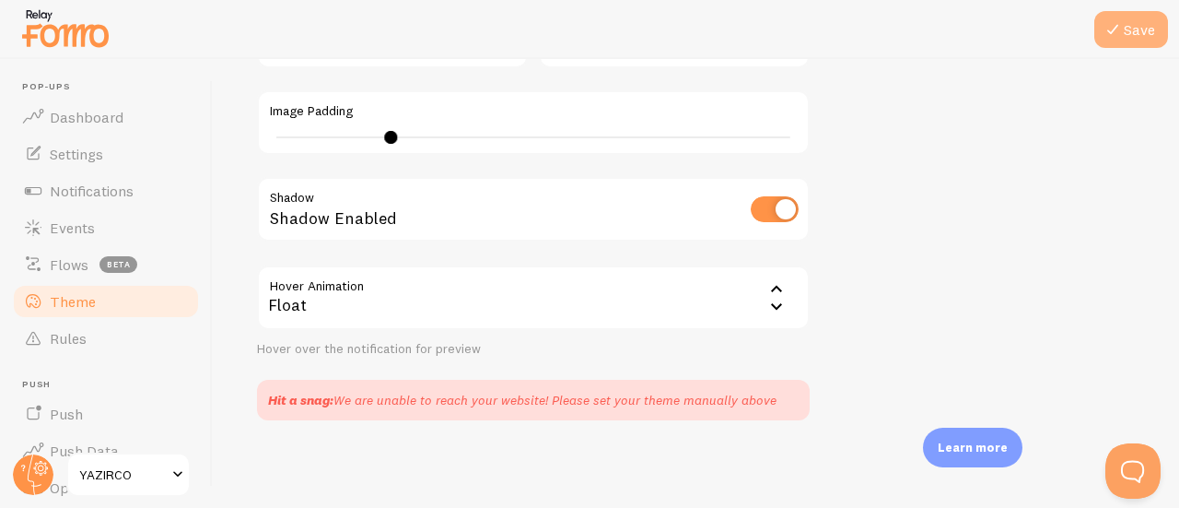
click at [1111, 26] on icon at bounding box center [1113, 29] width 22 height 22
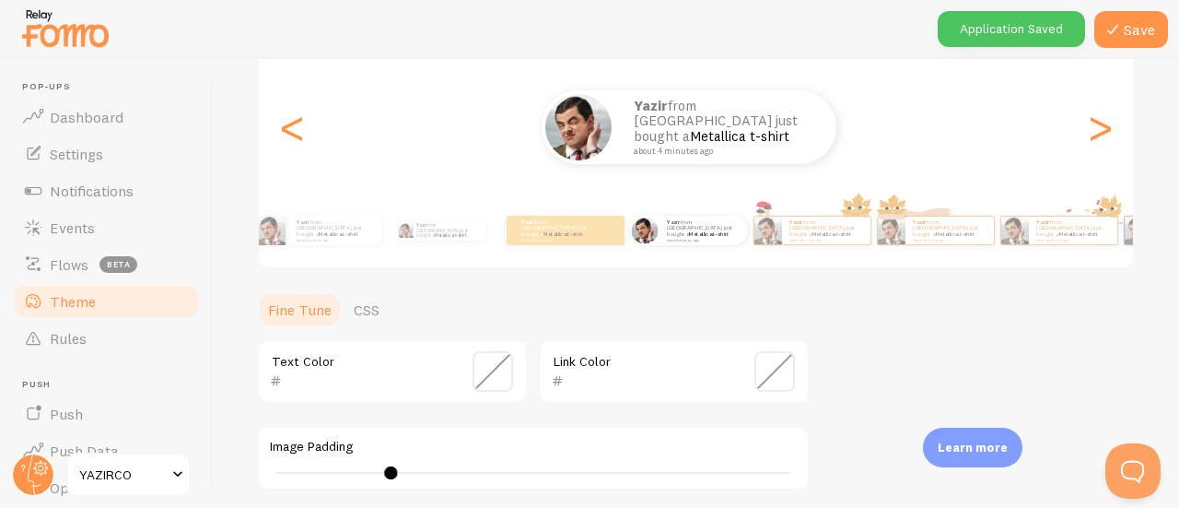
scroll to position [89, 0]
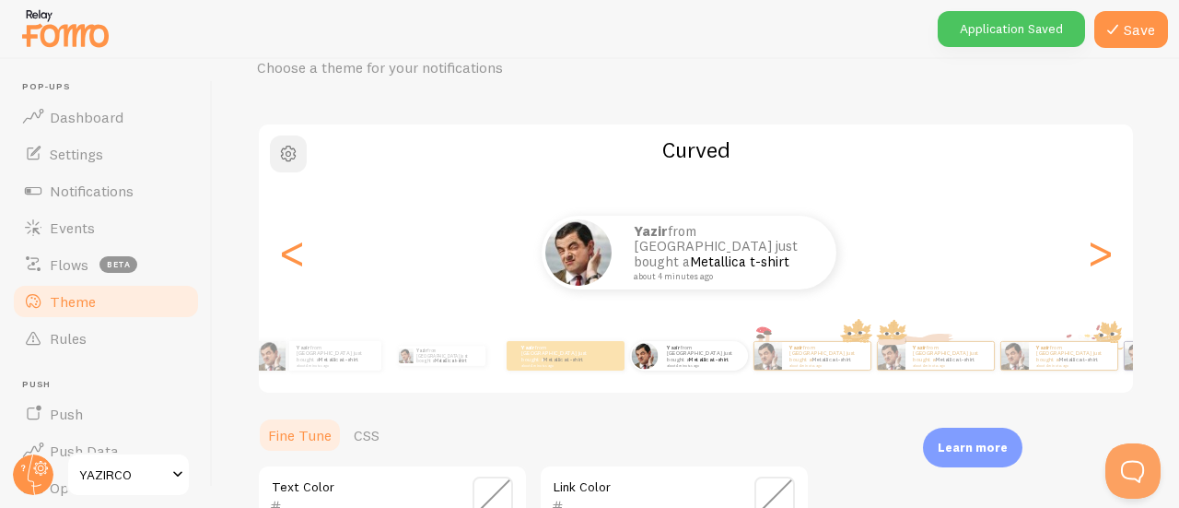
click at [281, 163] on span "button" at bounding box center [288, 154] width 22 height 22
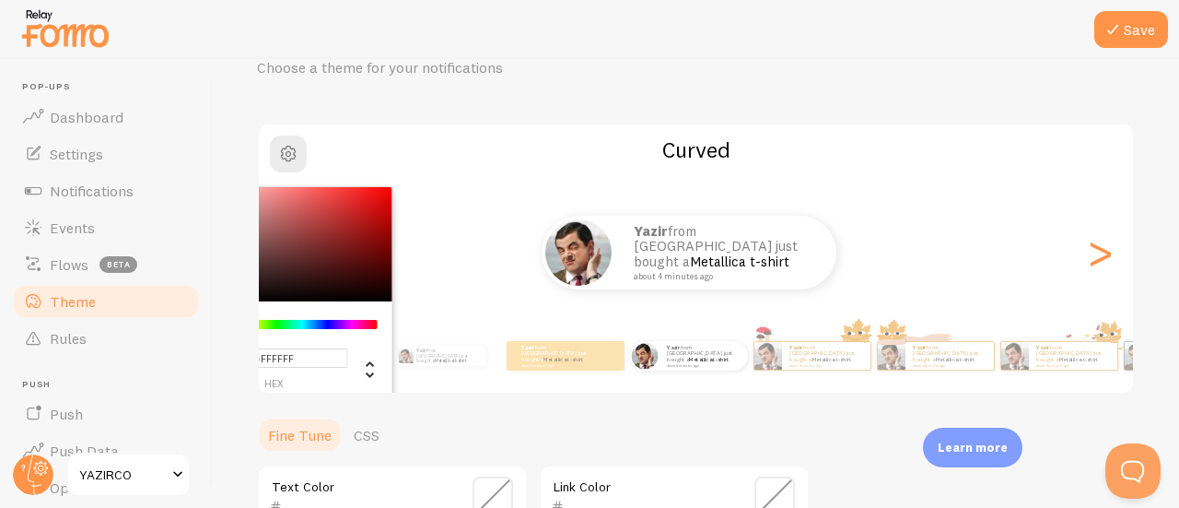
click at [477, 110] on div "Theme Choose a theme for your notifications #FFFFFF hex 255 r 255 g 255 b 0 h 0…" at bounding box center [696, 447] width 878 height 867
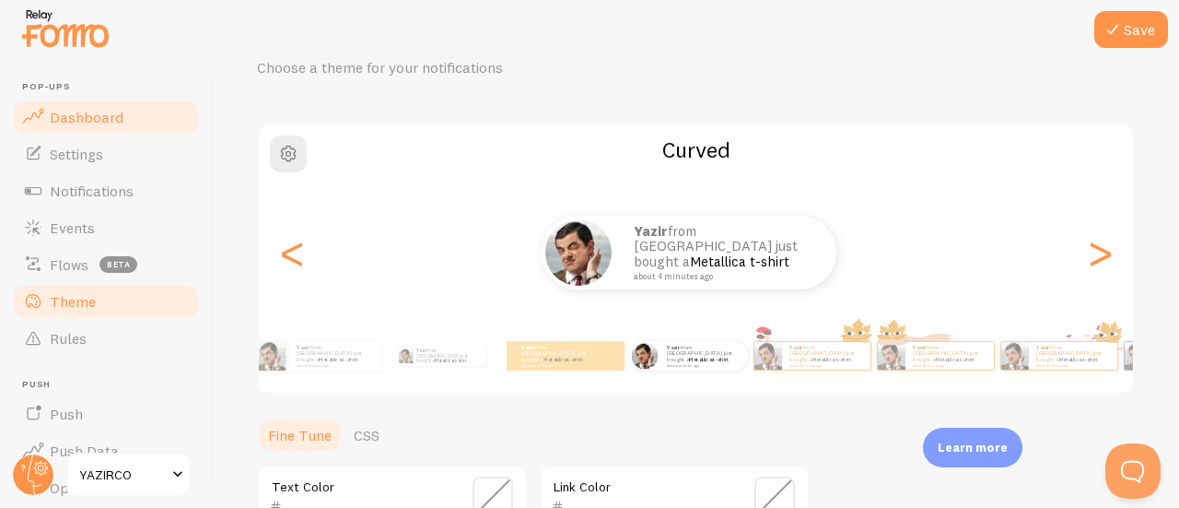
click at [119, 130] on link "Dashboard" at bounding box center [106, 117] width 190 height 37
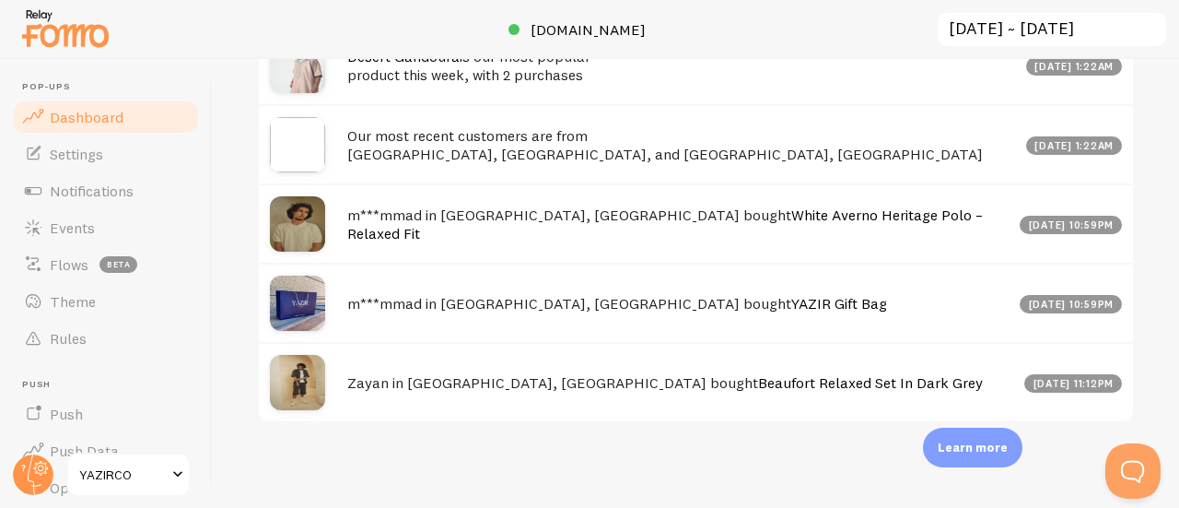
scroll to position [1106, 0]
